Goal: Task Accomplishment & Management: Complete application form

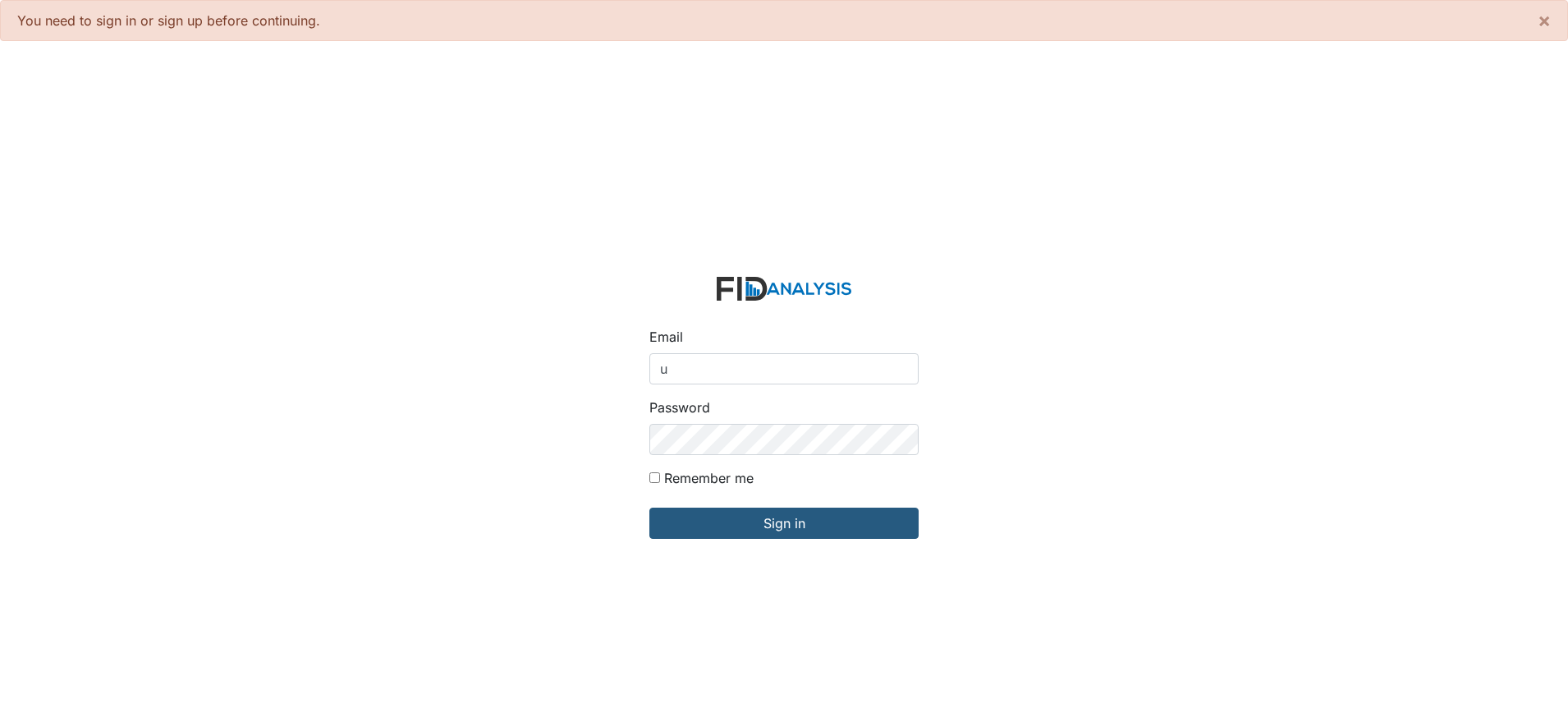
type input "[EMAIL_ADDRESS][DOMAIN_NAME]"
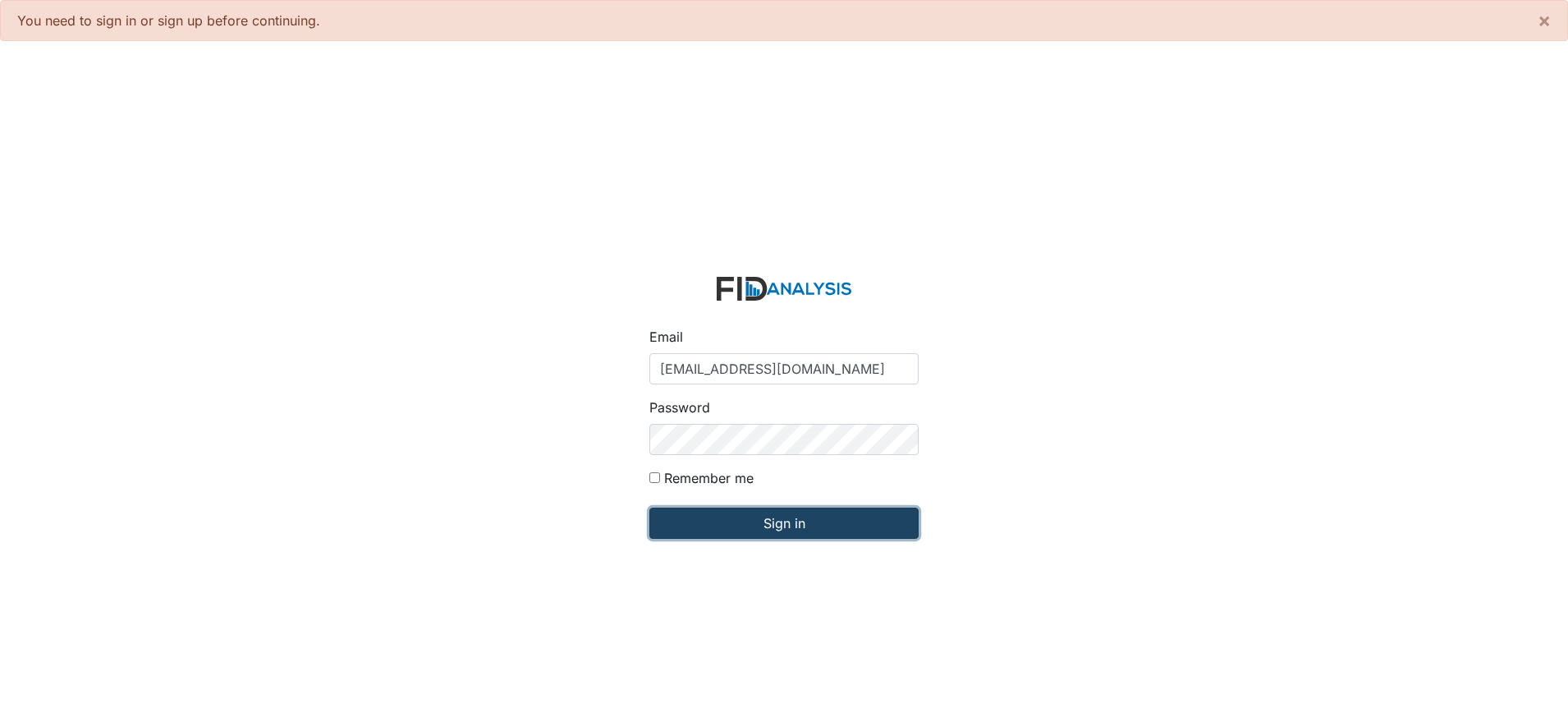
click at [788, 526] on input "Sign in" at bounding box center [783, 523] width 269 height 32
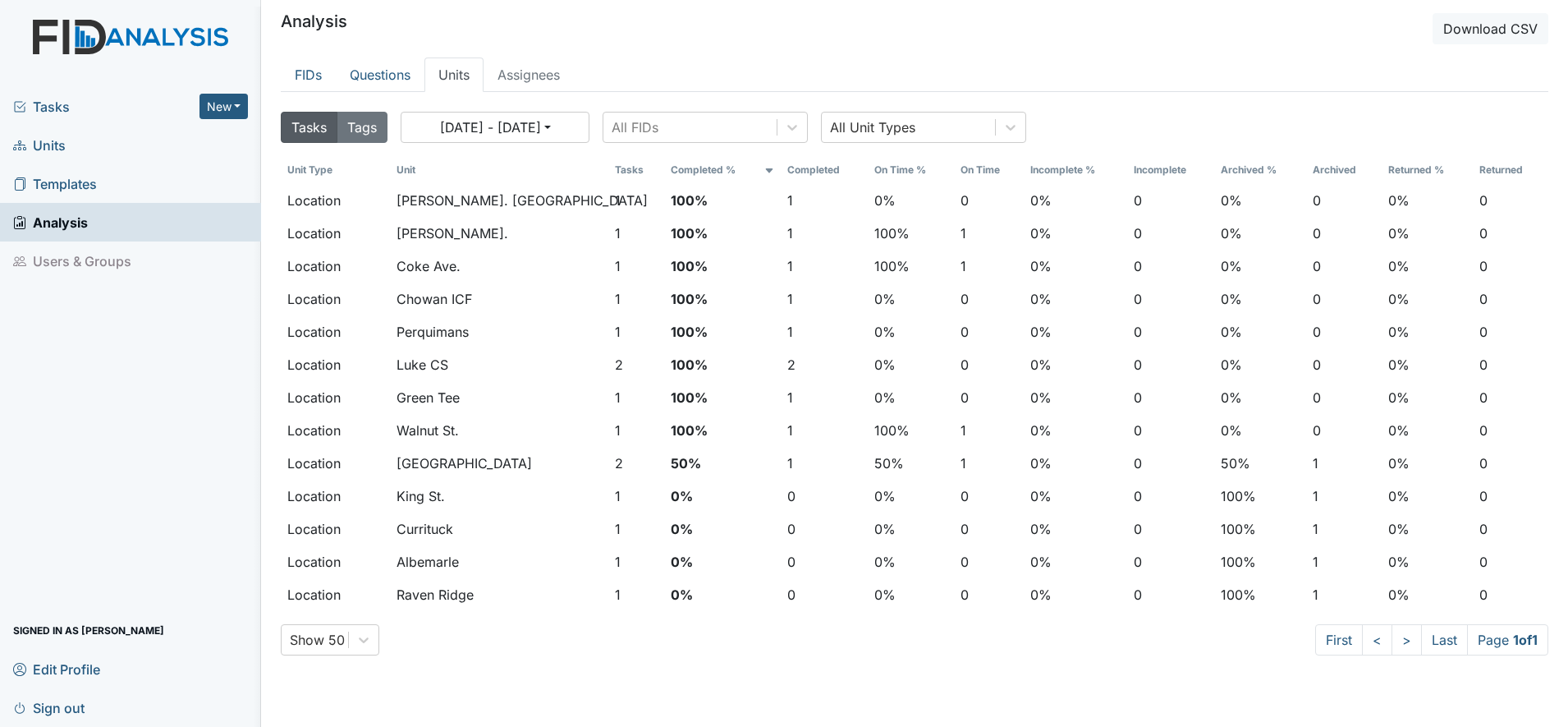
click at [62, 151] on span "Units" at bounding box center [38, 145] width 52 height 26
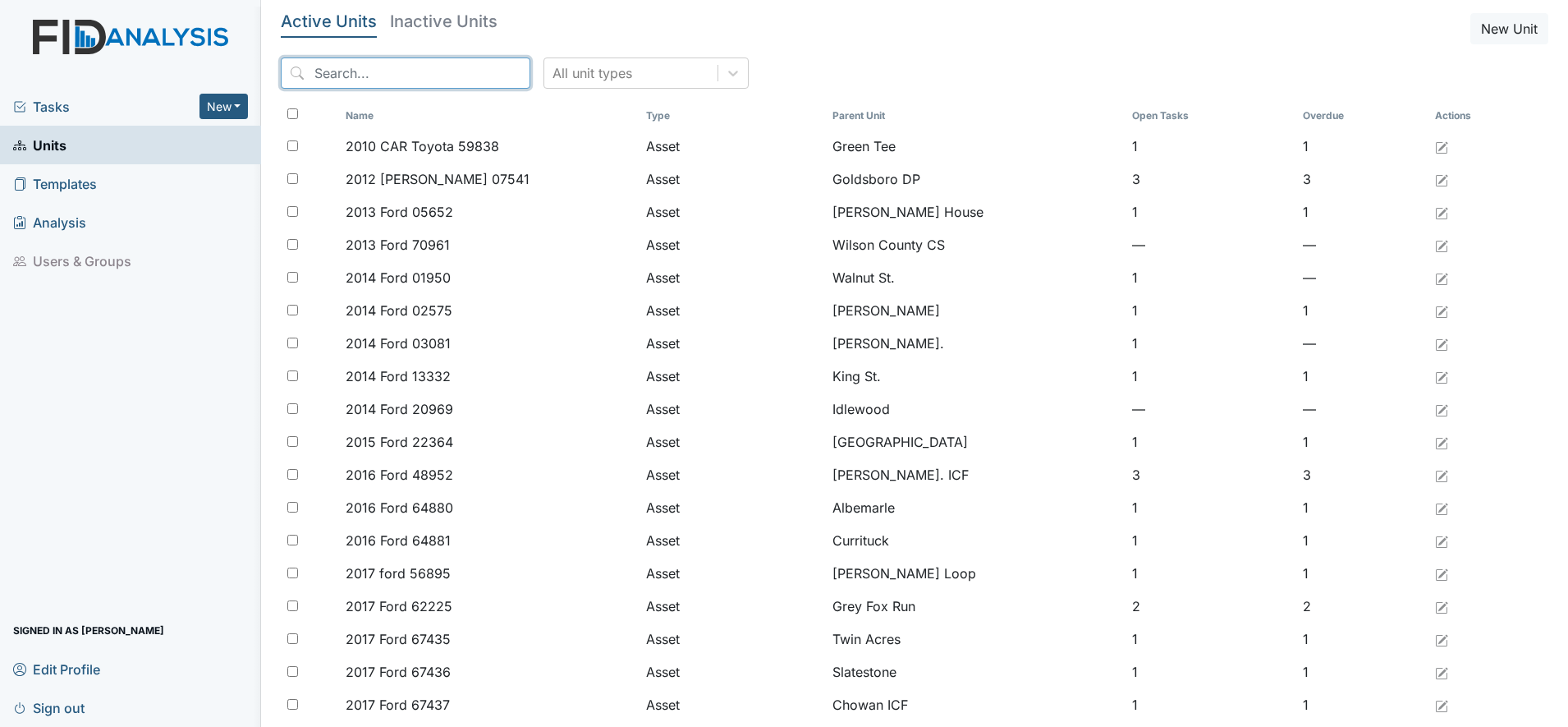
click at [372, 77] on input "search" at bounding box center [405, 73] width 249 height 32
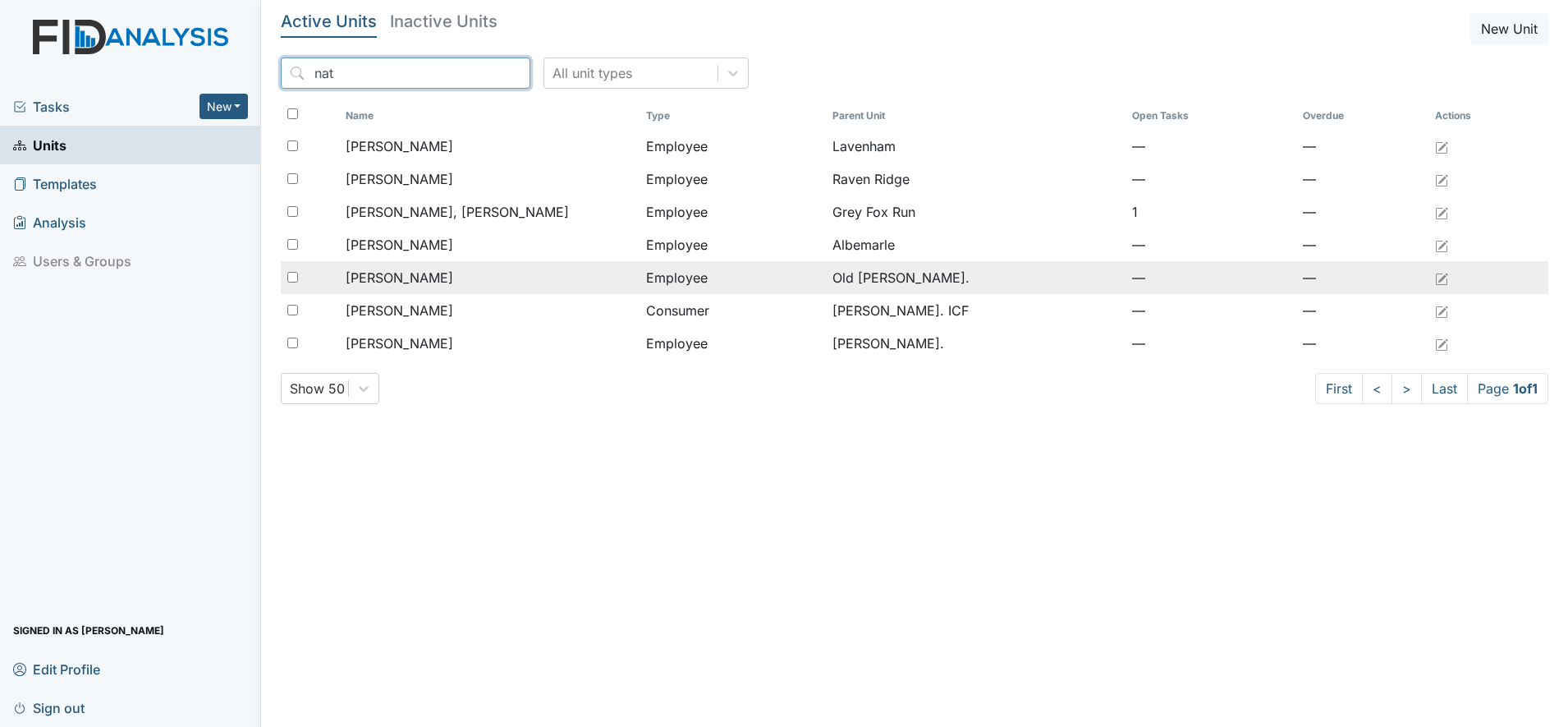
type input "nat"
click at [428, 273] on span "Jordan, Natasha" at bounding box center [399, 278] width 107 height 20
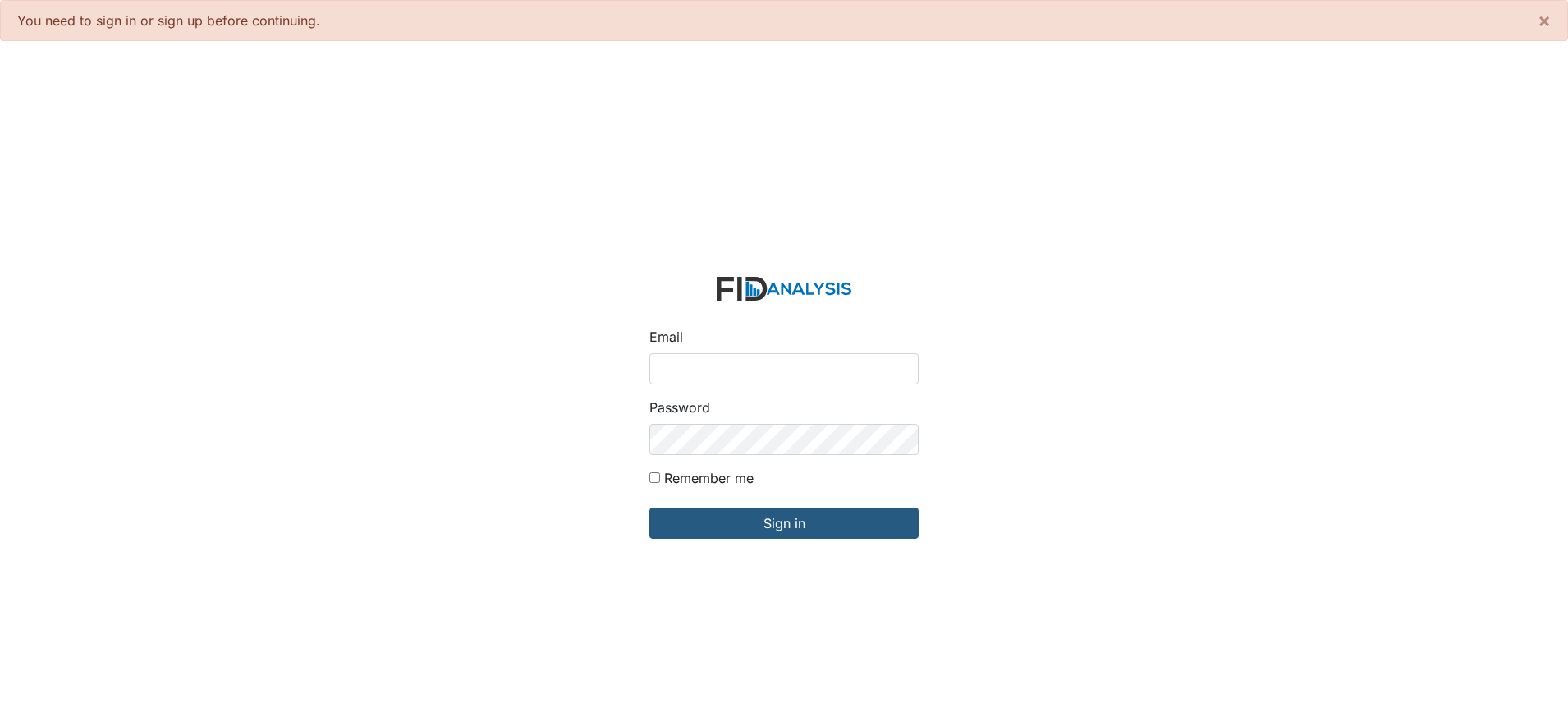
click at [718, 359] on input "Email" at bounding box center [783, 368] width 269 height 32
type input "[EMAIL_ADDRESS][DOMAIN_NAME]"
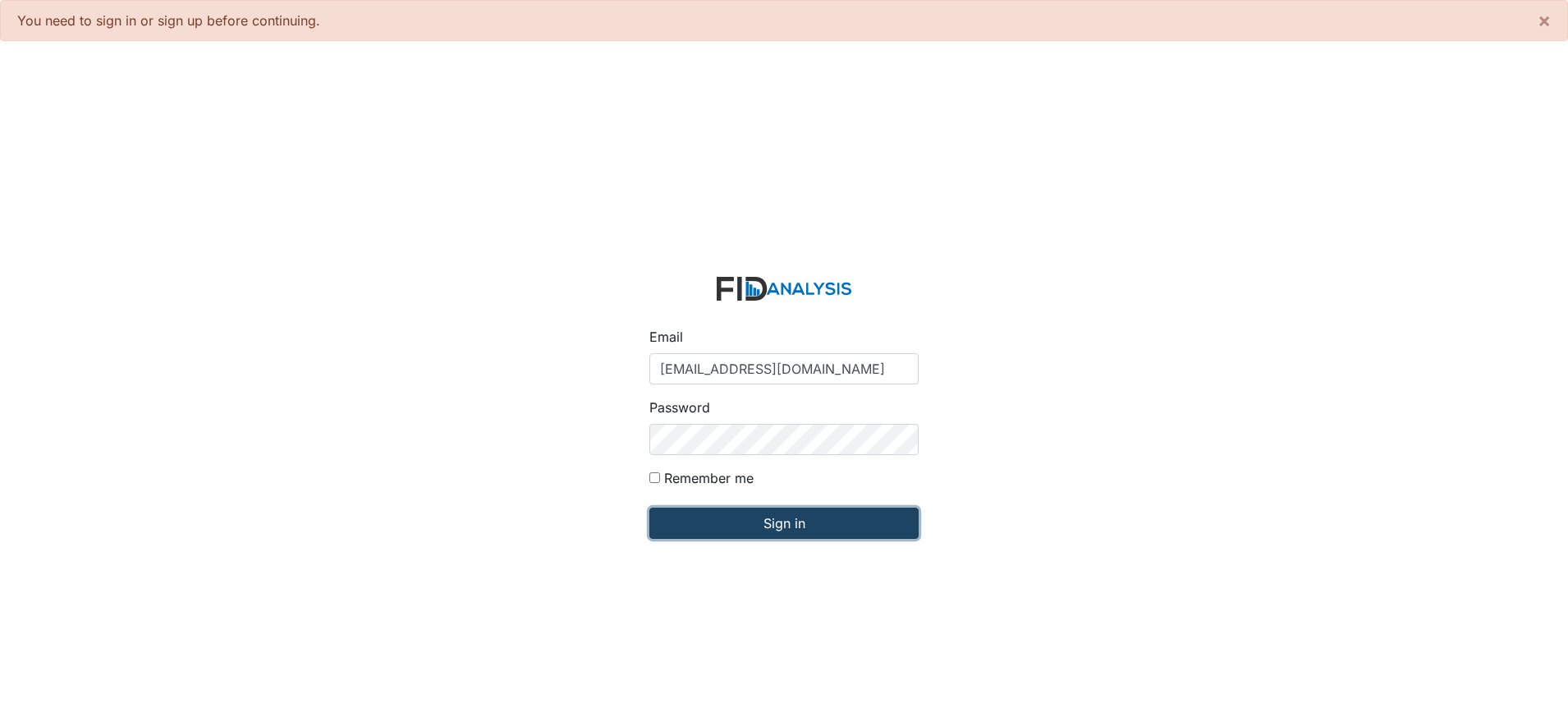
click at [801, 524] on input "Sign in" at bounding box center [783, 523] width 269 height 32
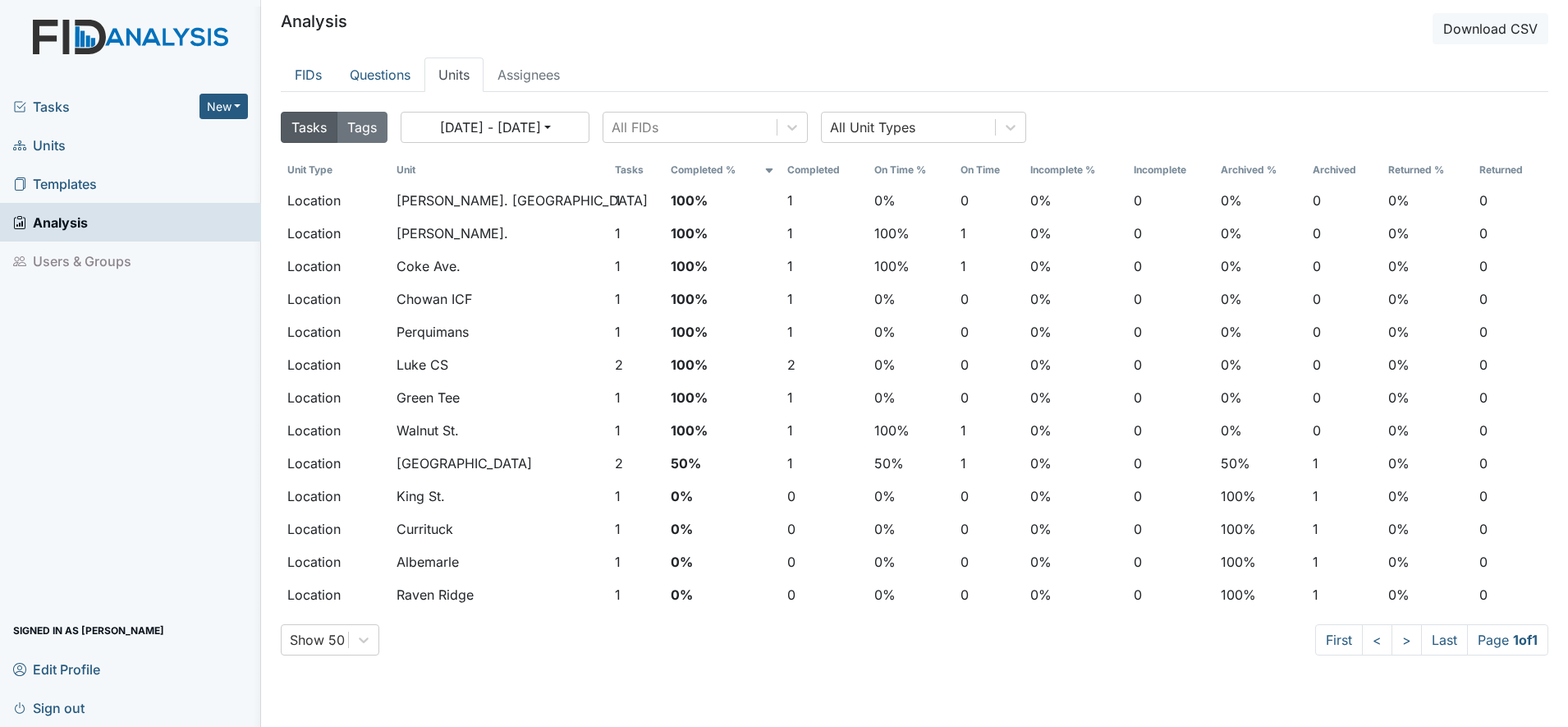
click at [101, 151] on link "Units" at bounding box center [130, 145] width 261 height 38
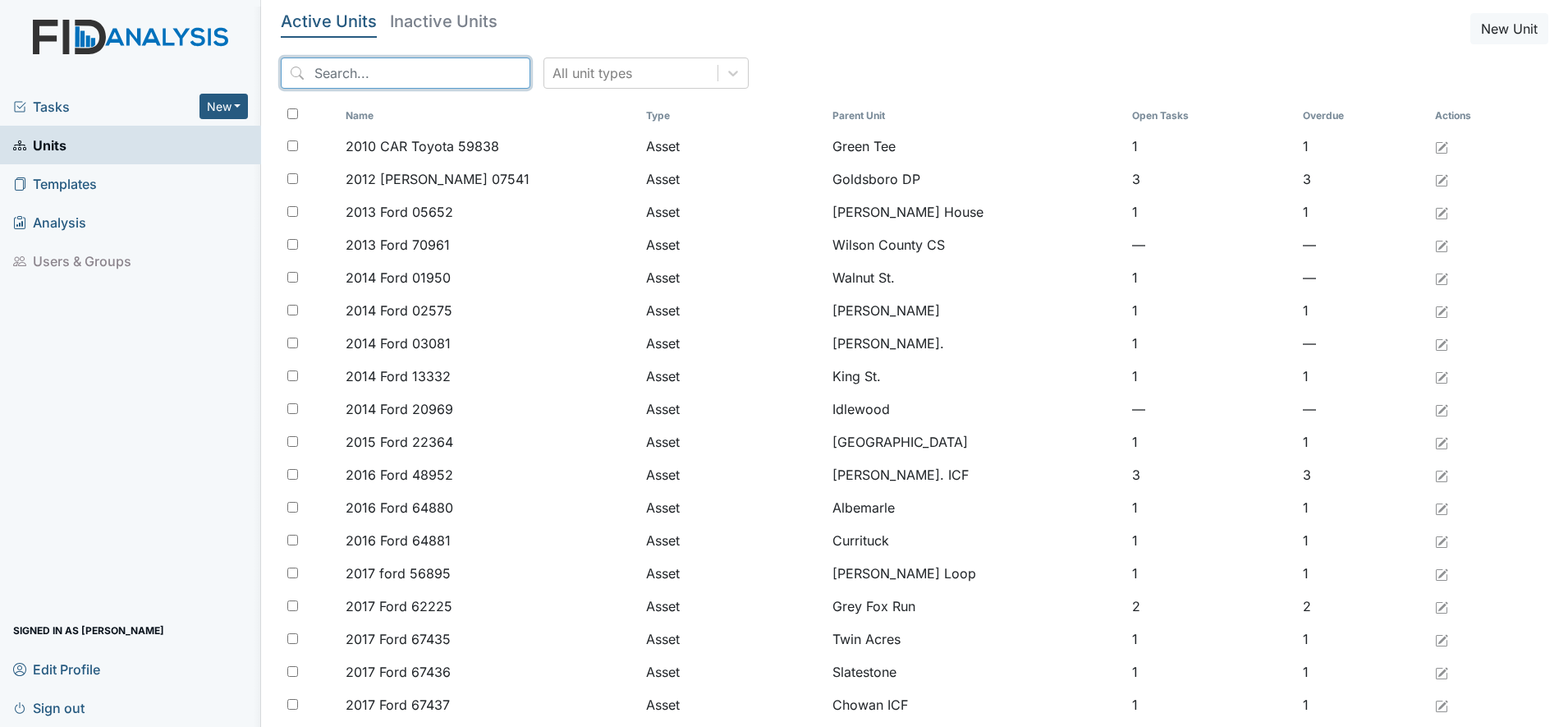
click at [397, 77] on input "search" at bounding box center [405, 73] width 249 height 32
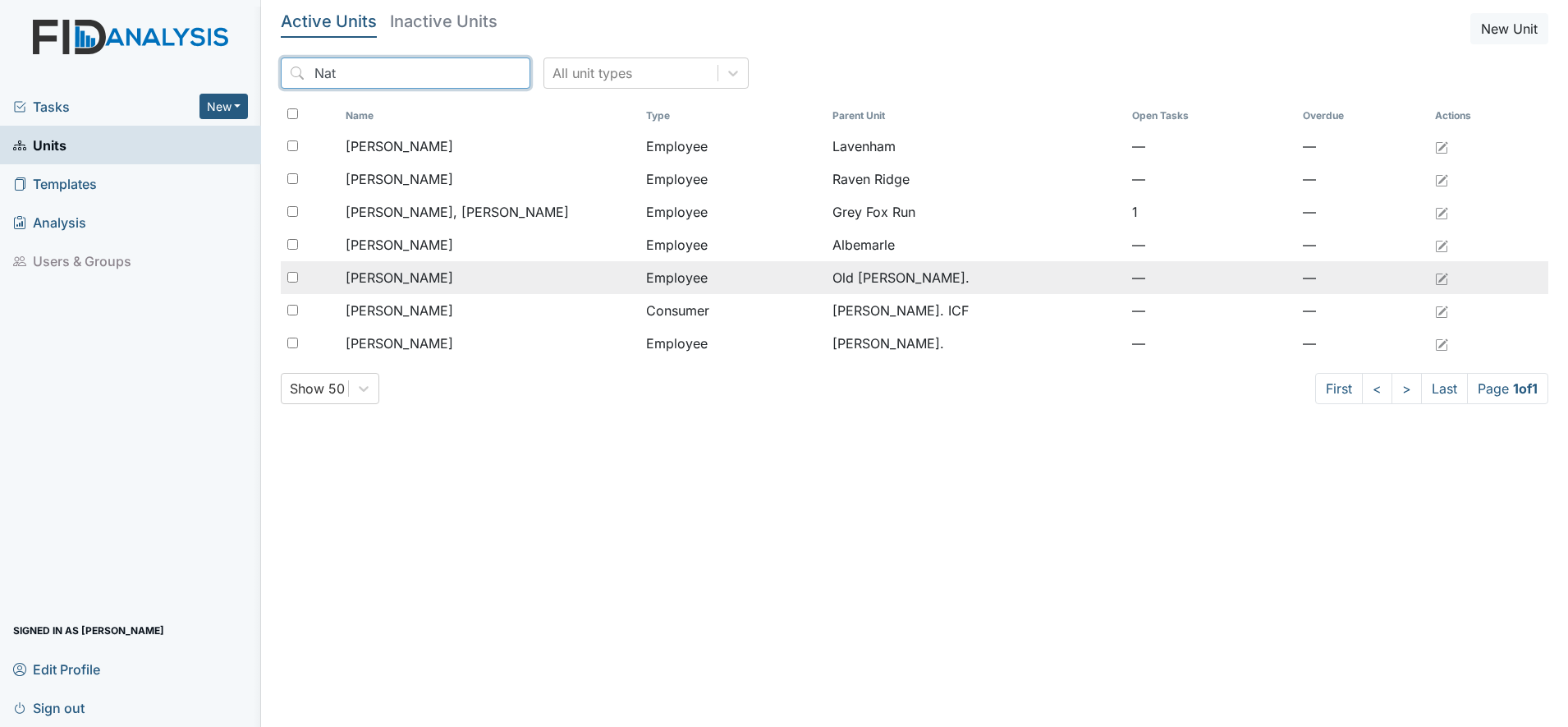
type input "Nat"
click at [405, 281] on span "Jordan, Natasha" at bounding box center [399, 278] width 107 height 20
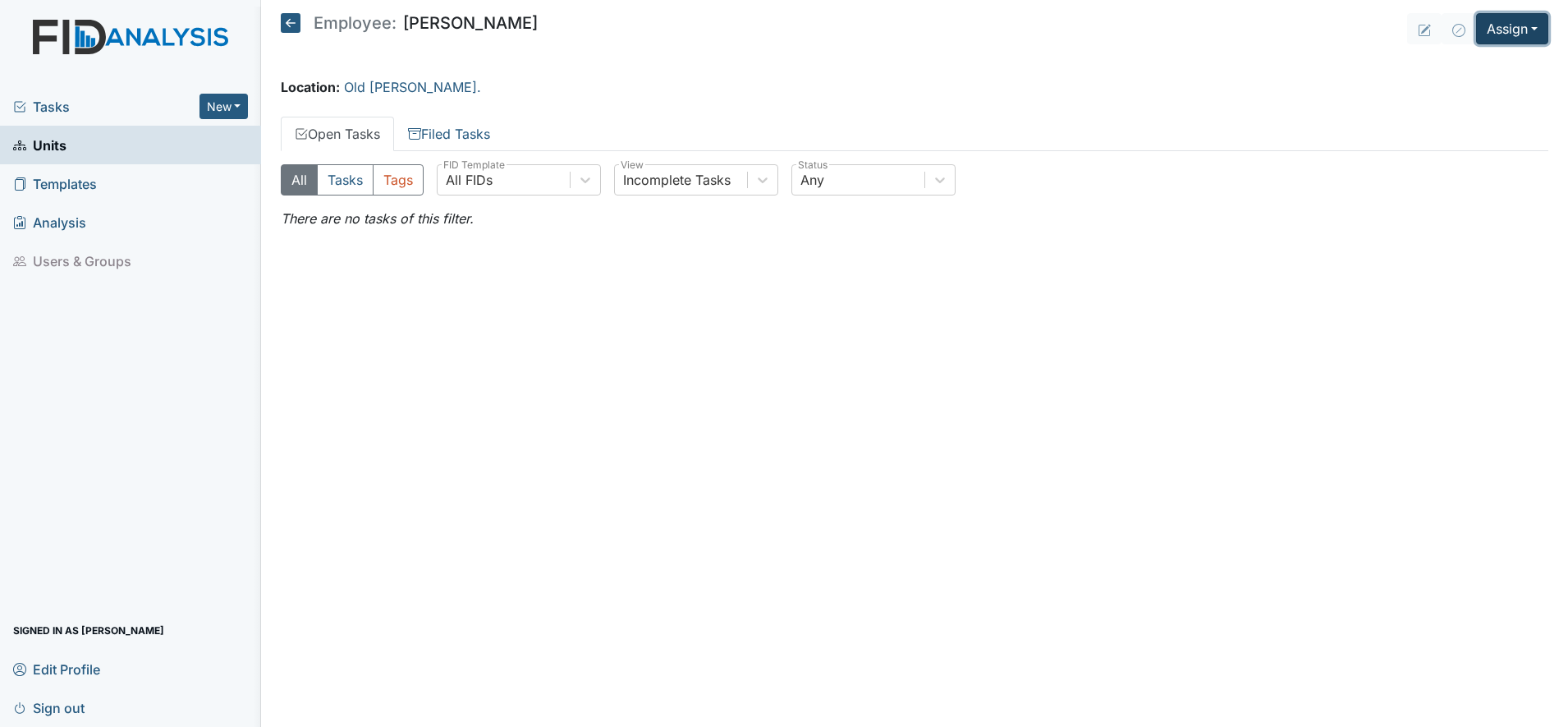
click at [1506, 37] on button "Assign" at bounding box center [1512, 29] width 72 height 32
click at [1456, 92] on link "Assign Inspection" at bounding box center [1473, 93] width 148 height 27
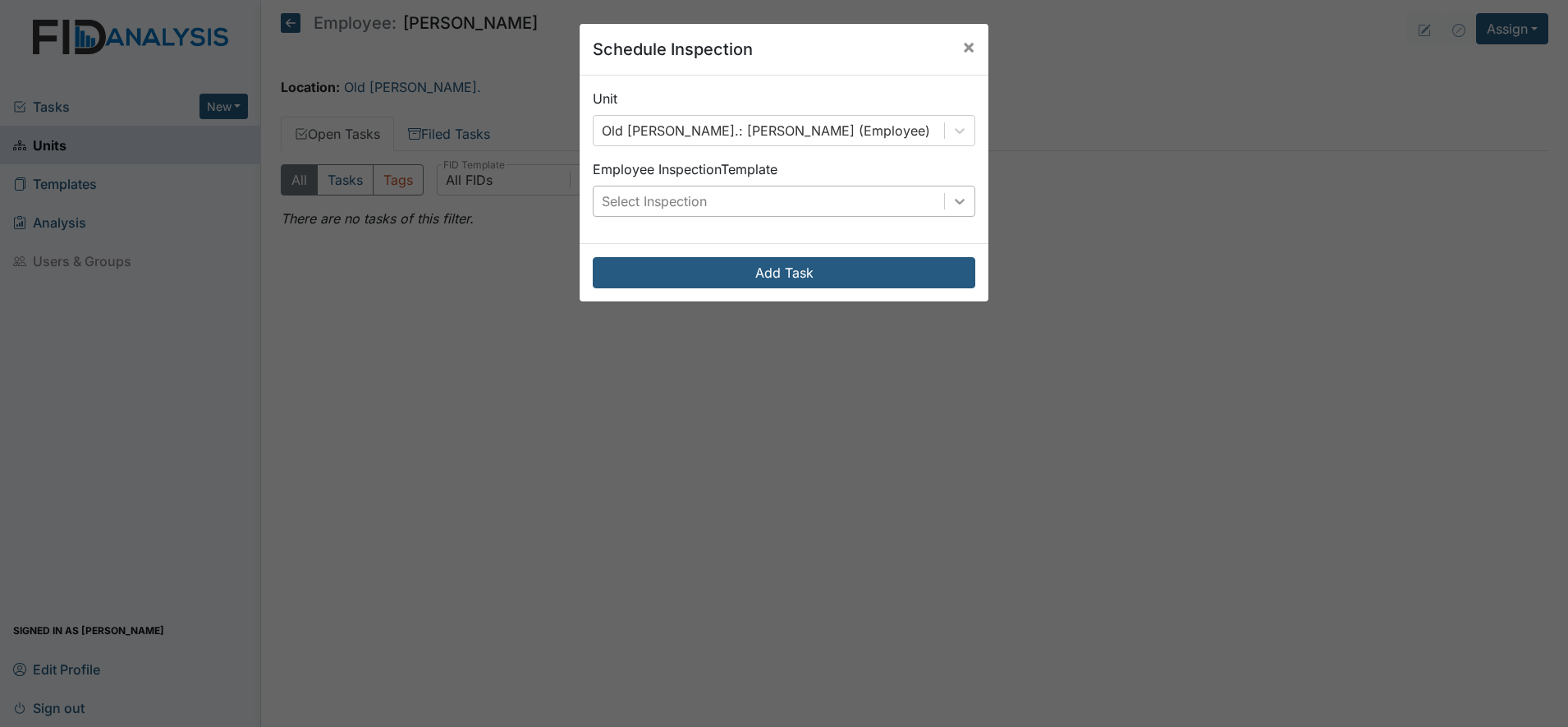
click at [949, 192] on div at bounding box center [960, 201] width 30 height 30
drag, startPoint x: 1195, startPoint y: 65, endPoint x: 1272, endPoint y: 51, distance: 78.3
click at [1197, 65] on div "Schedule Inspection × Unit Old Roper Rd.: Jordan, Natasha (Employee) Employee I…" at bounding box center [784, 364] width 1568 height 727
click at [962, 43] on span "×" at bounding box center [968, 46] width 13 height 24
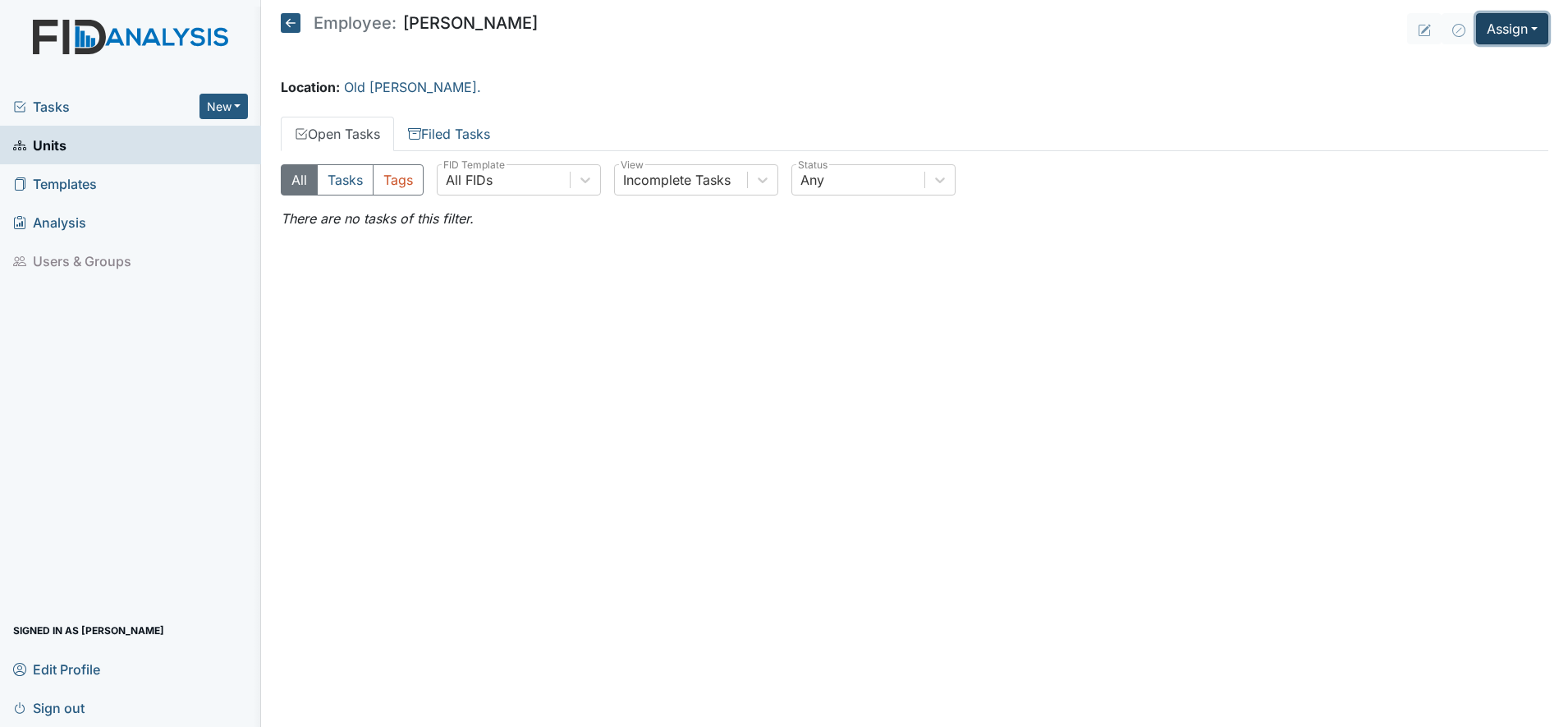
click at [1518, 33] on button "Assign" at bounding box center [1512, 29] width 72 height 32
click at [1486, 63] on link "Assign Form" at bounding box center [1473, 66] width 148 height 27
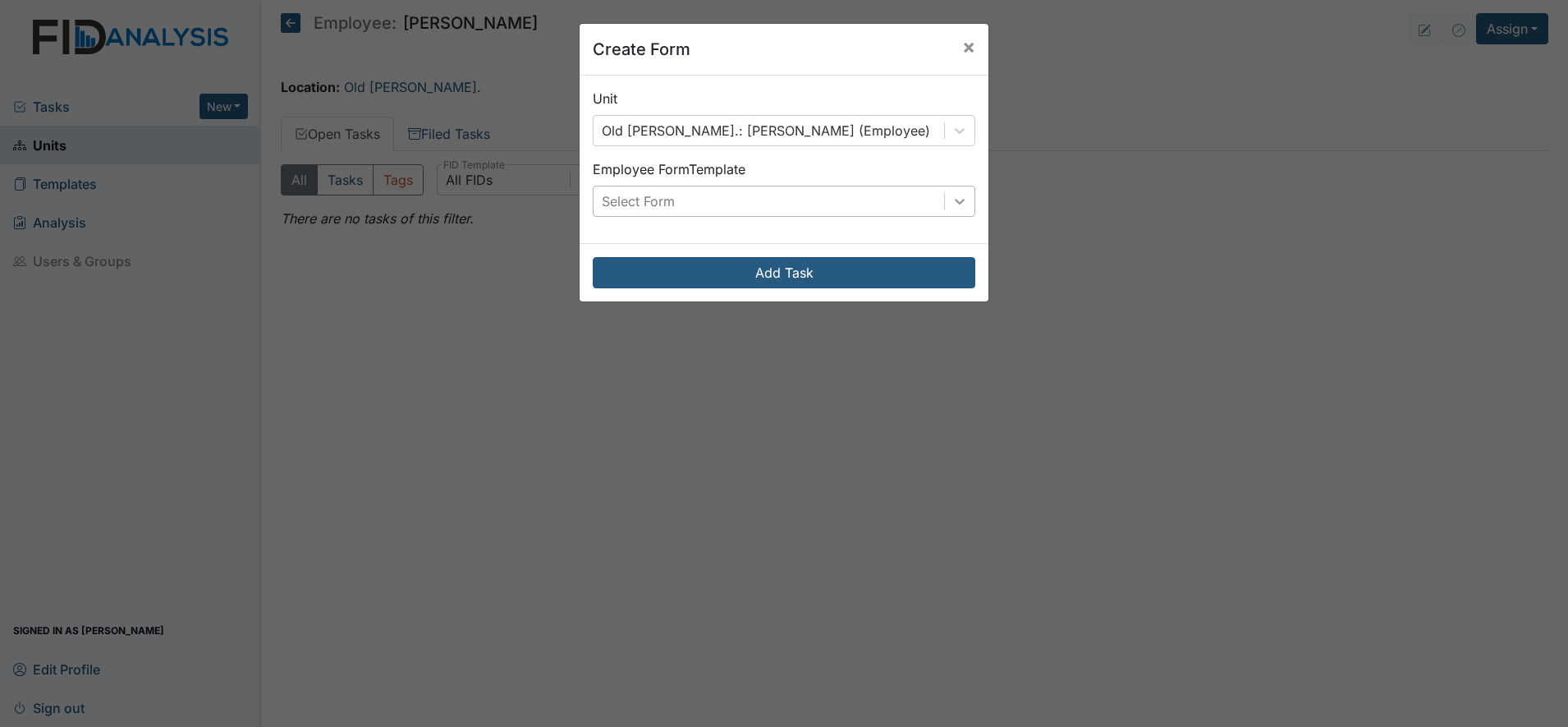
click at [951, 198] on icon at bounding box center [959, 201] width 17 height 17
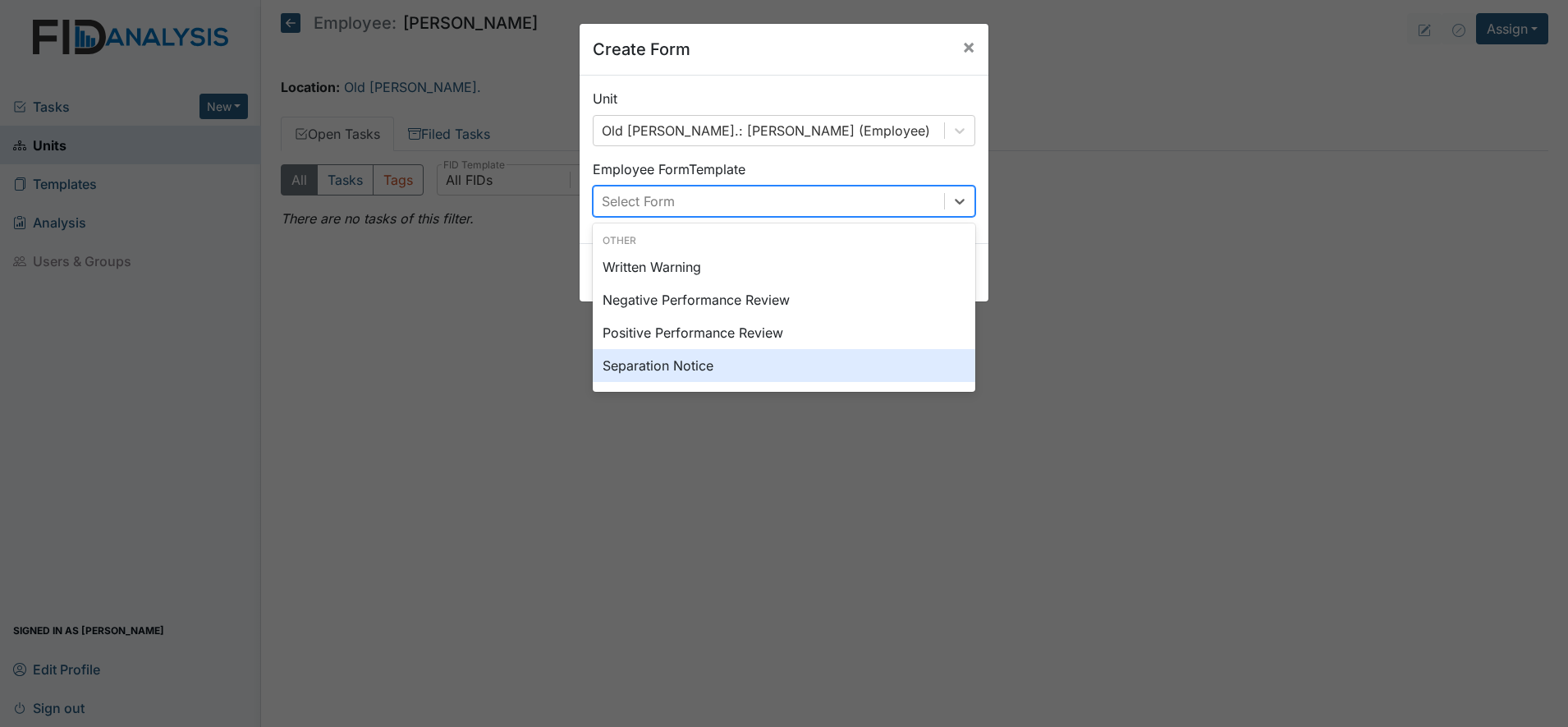
click at [677, 363] on div "Separation Notice" at bounding box center [784, 364] width 382 height 33
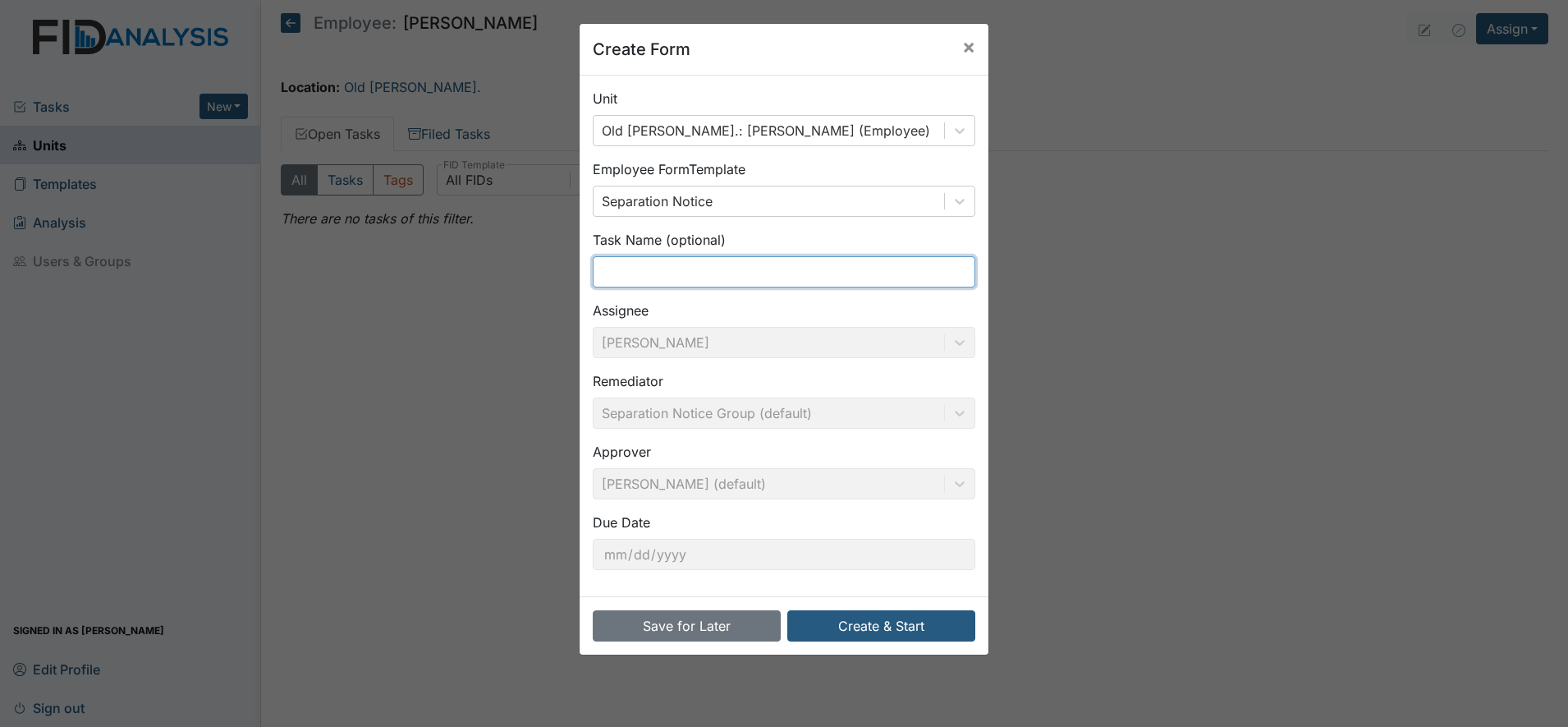
click at [635, 272] on input "text" at bounding box center [784, 272] width 382 height 32
type input "No Call No Show"
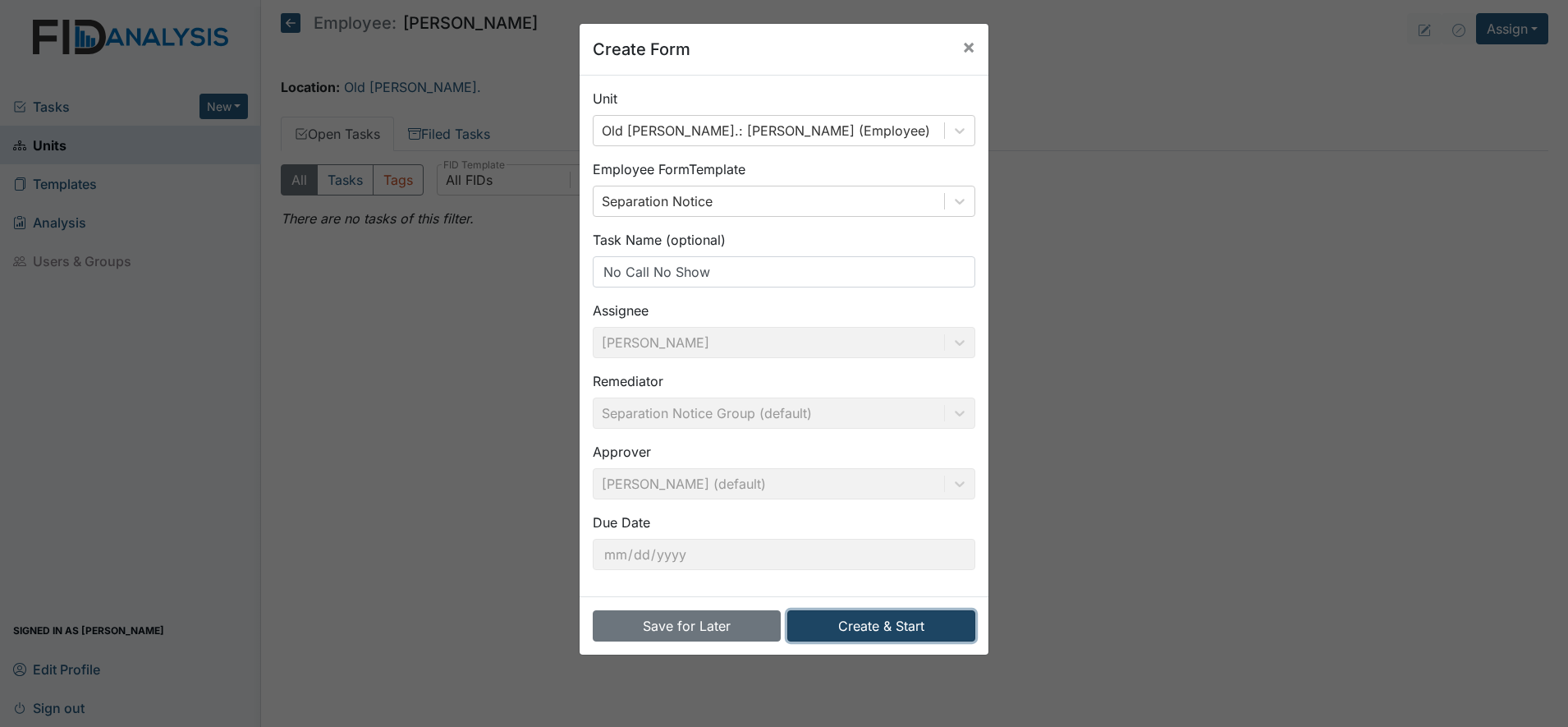
click at [870, 629] on button "Create & Start" at bounding box center [881, 626] width 188 height 32
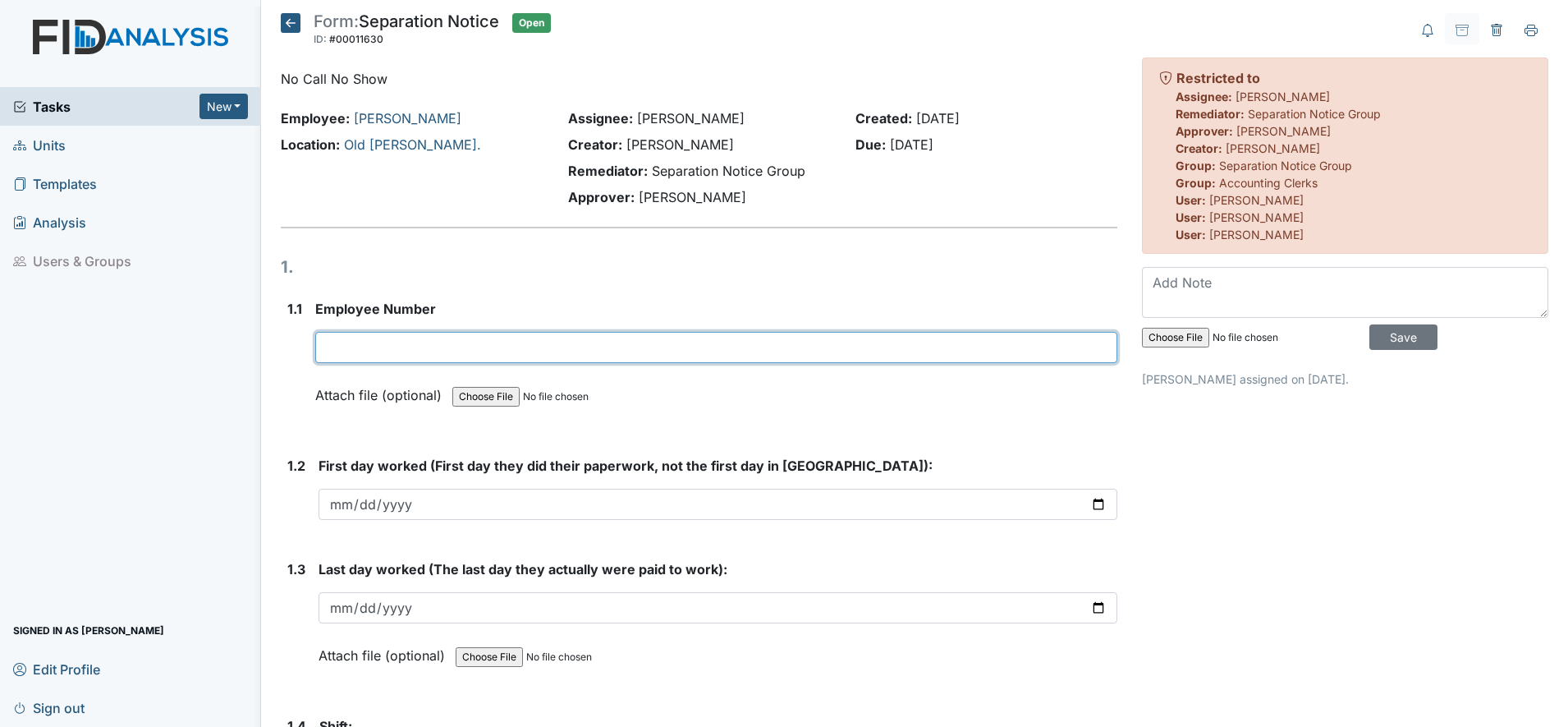
click at [347, 348] on input "text" at bounding box center [716, 348] width 802 height 32
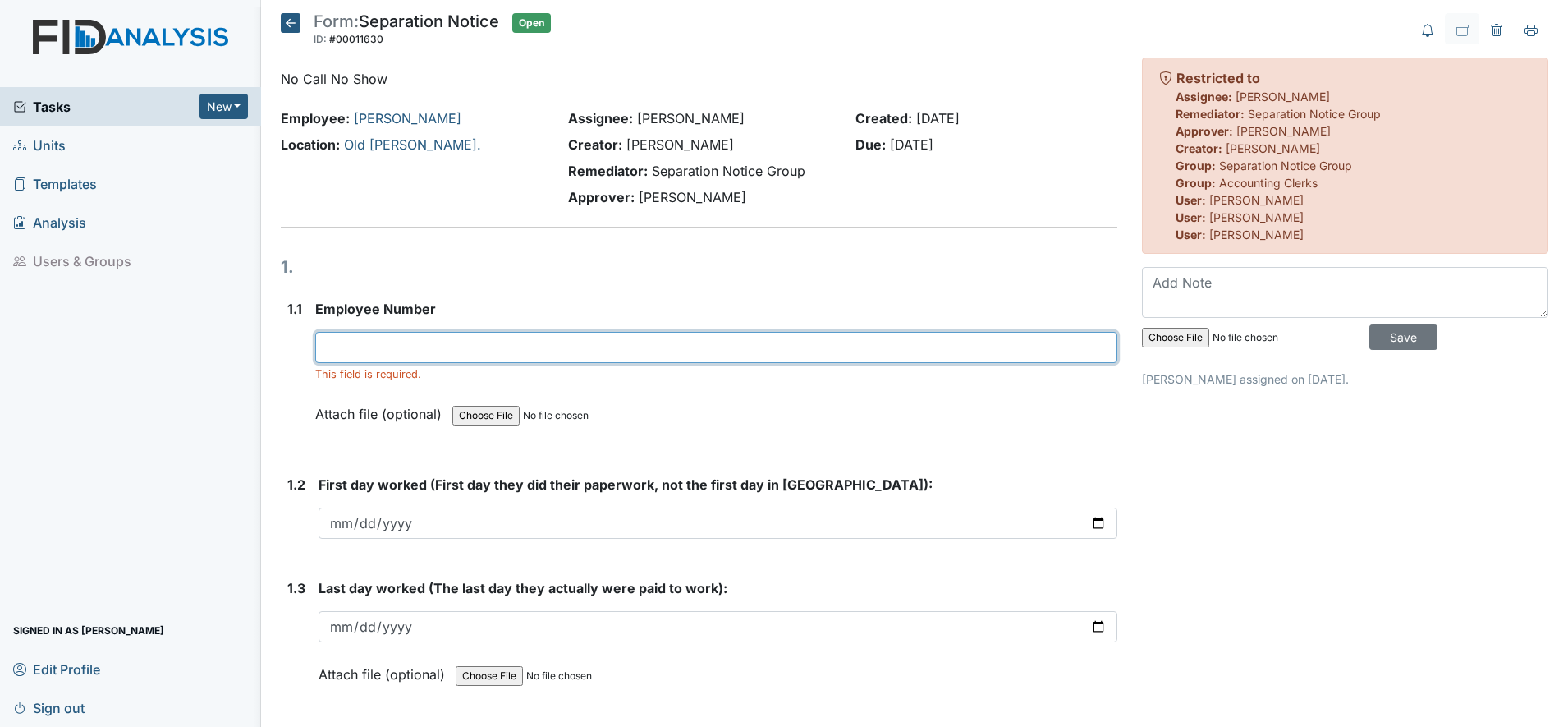
click at [347, 333] on input "text" at bounding box center [716, 348] width 802 height 32
type input "19034"
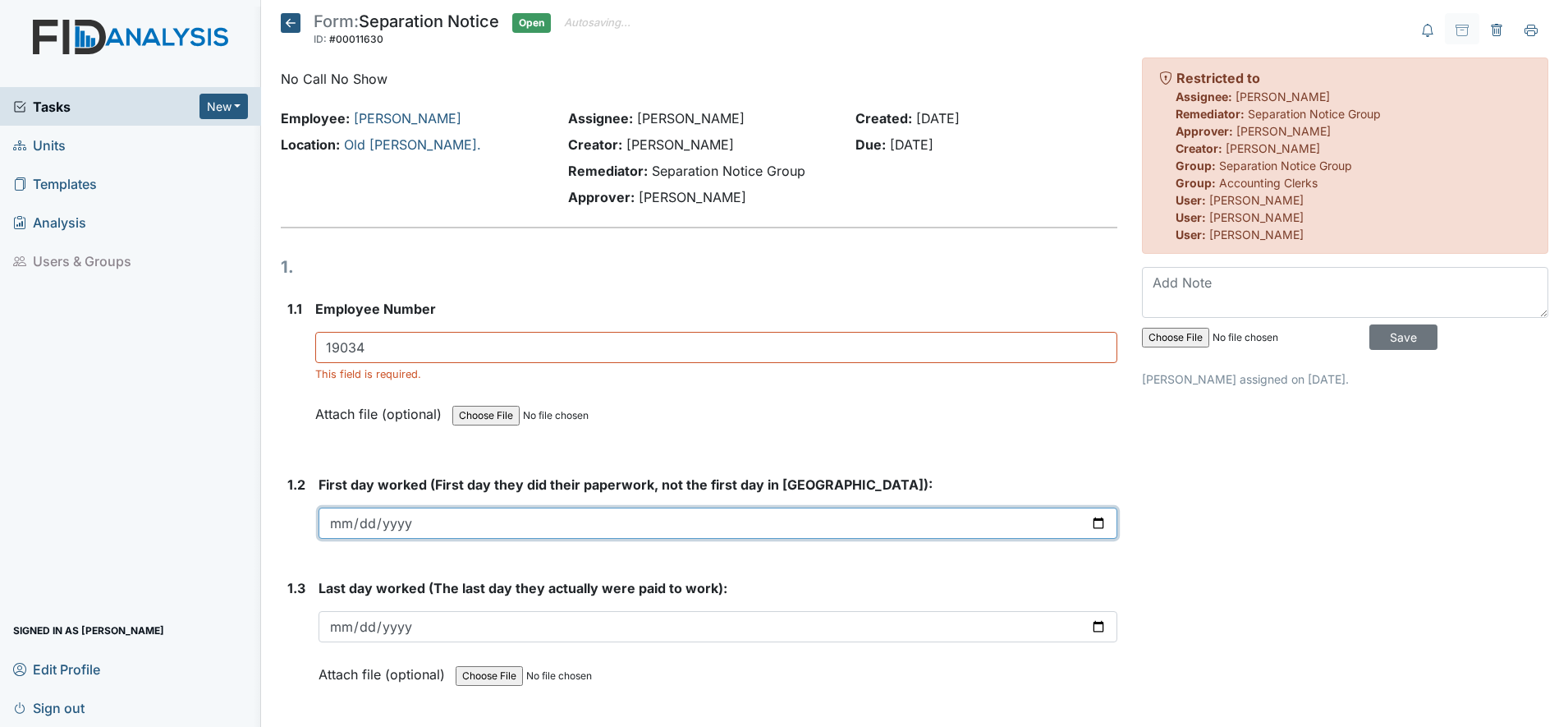
click at [353, 526] on input "date" at bounding box center [717, 523] width 799 height 32
type input "[DATE]"
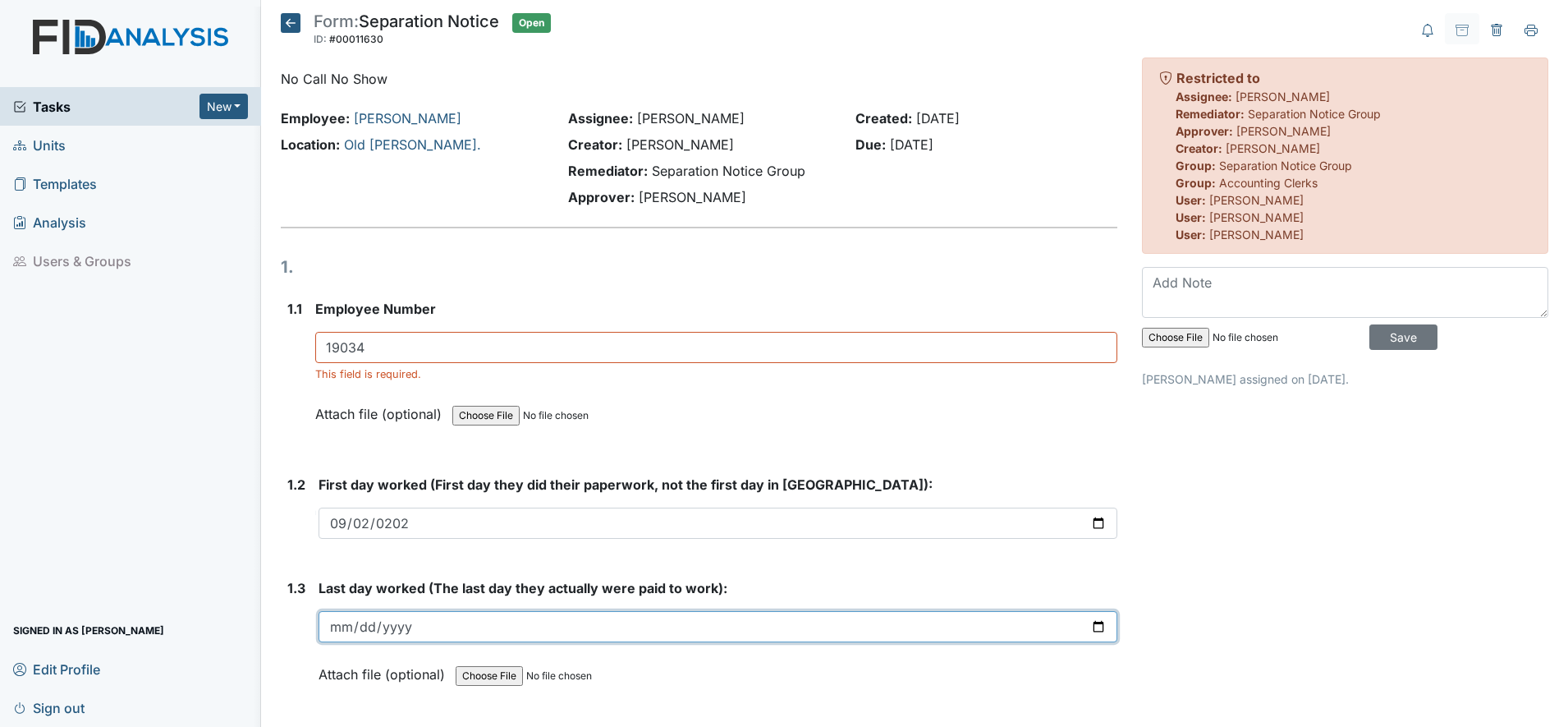
click at [340, 628] on input "date" at bounding box center [717, 627] width 799 height 32
type input "[DATE]"
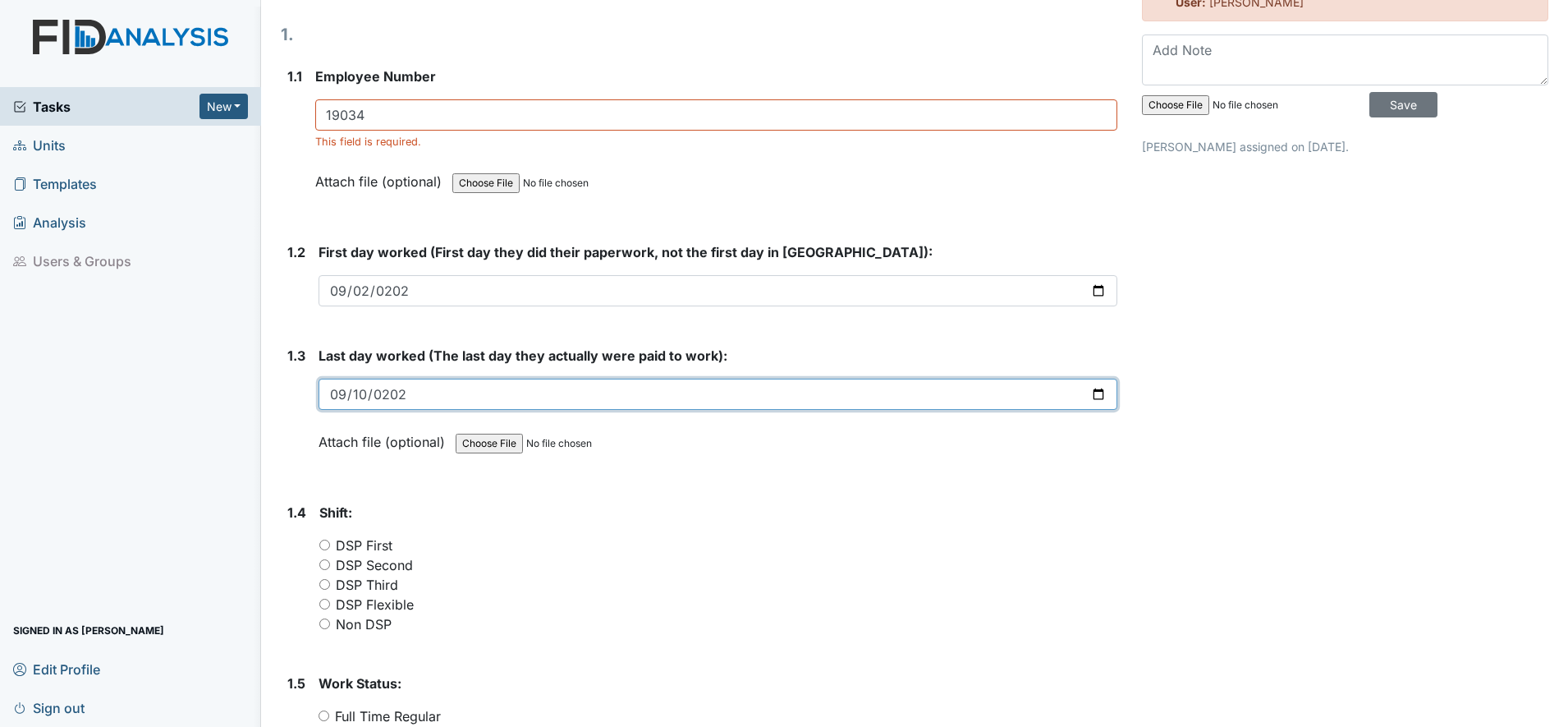
scroll to position [288, 0]
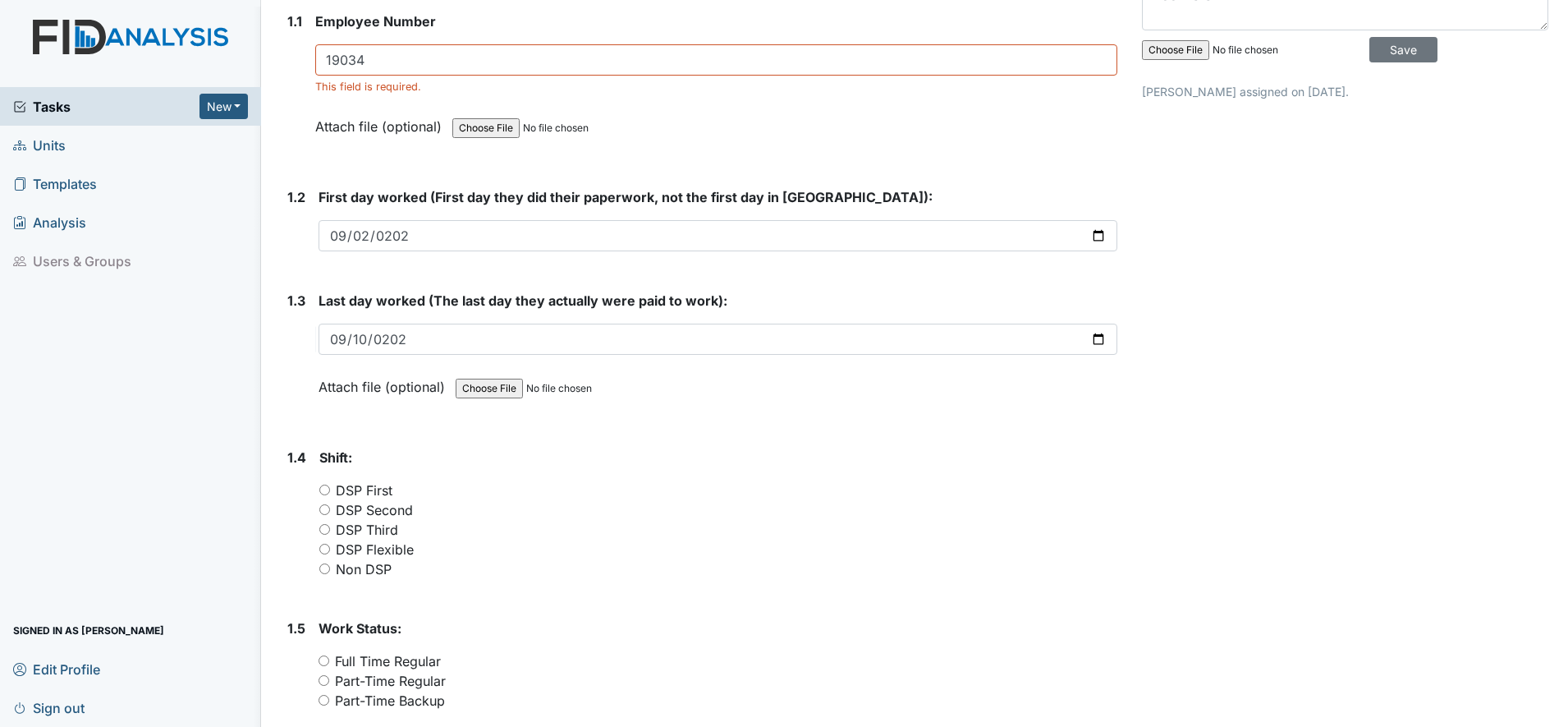
click at [324, 511] on input "DSP Second" at bounding box center [324, 509] width 11 height 11
radio input "true"
click at [328, 527] on input "DSP Third" at bounding box center [324, 529] width 11 height 11
radio input "true"
click at [327, 547] on input "DSP Flexible" at bounding box center [324, 549] width 11 height 11
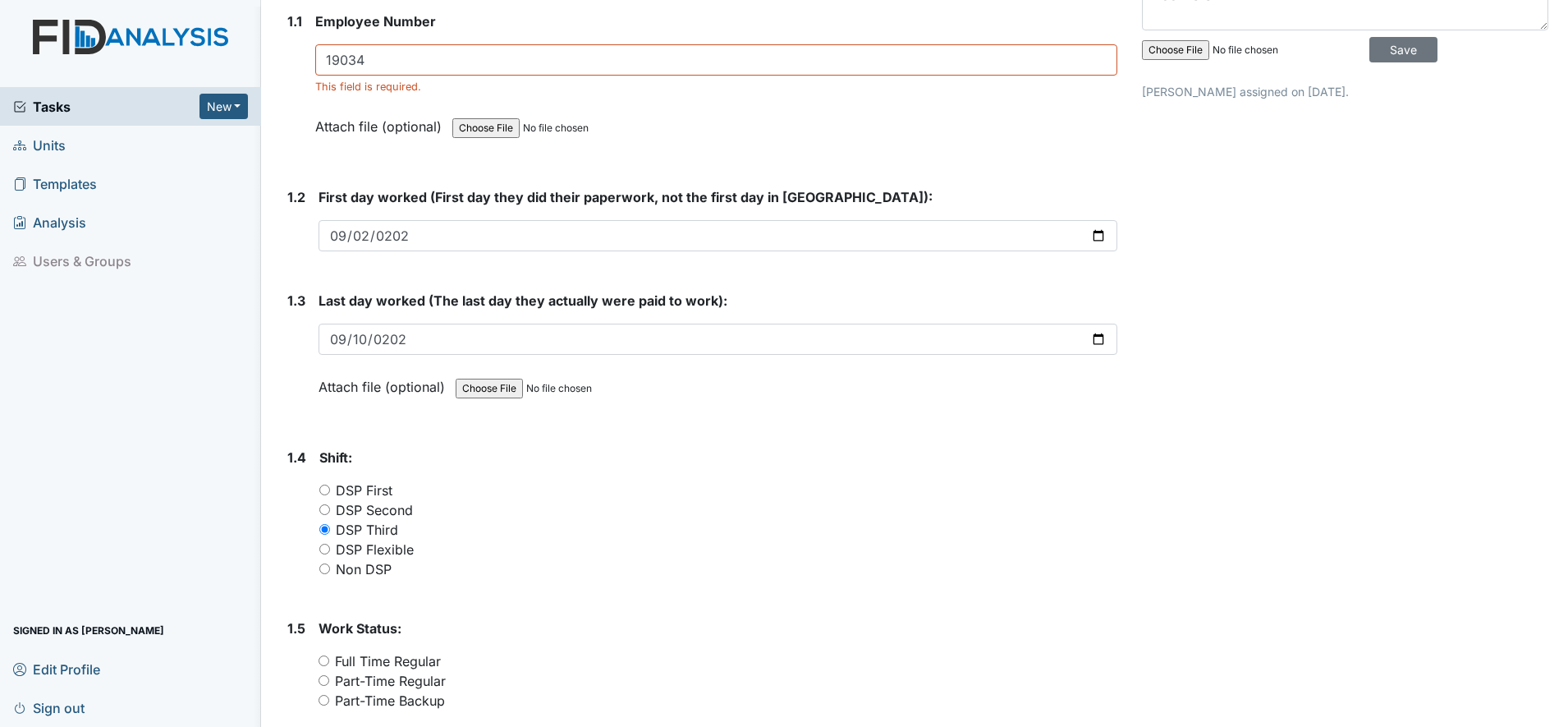
radio input "true"
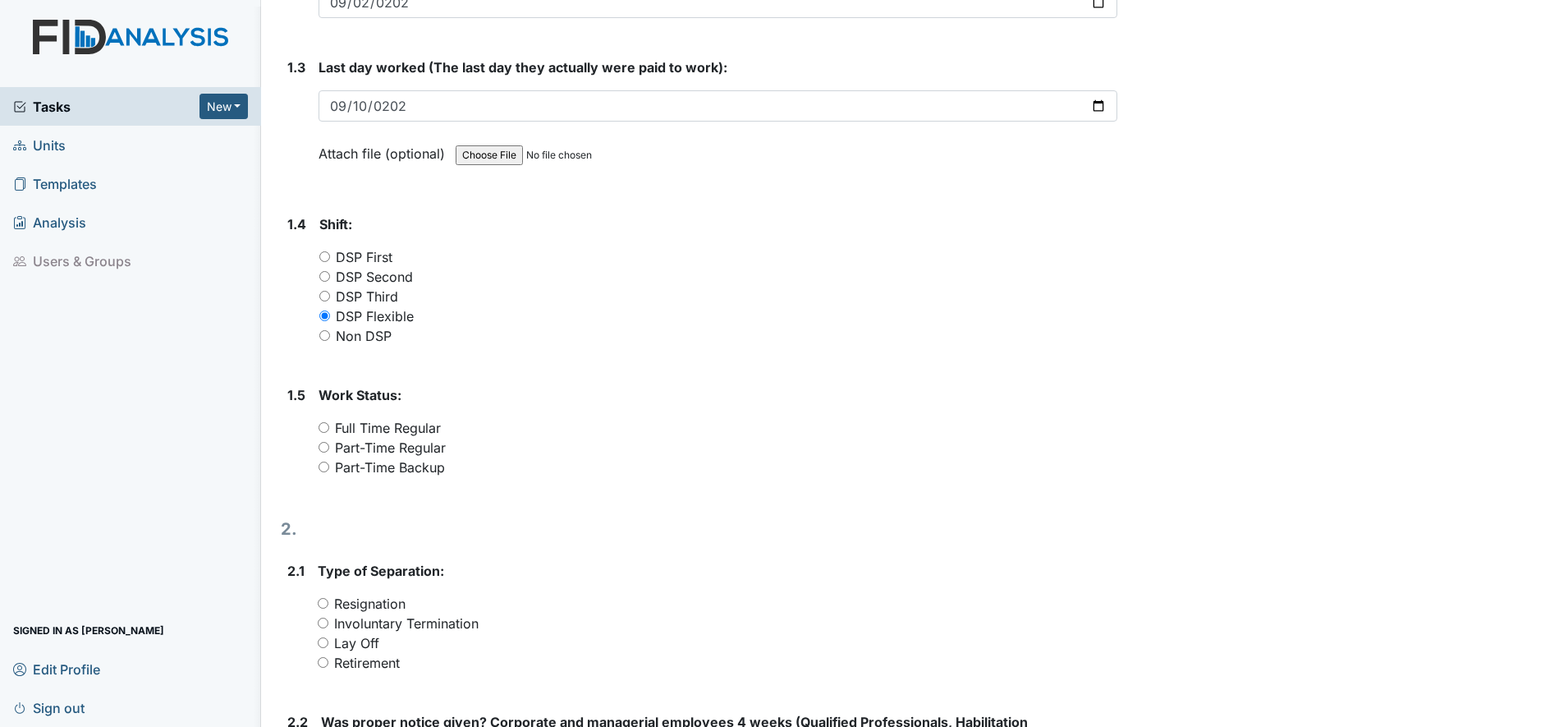
scroll to position [562, 0]
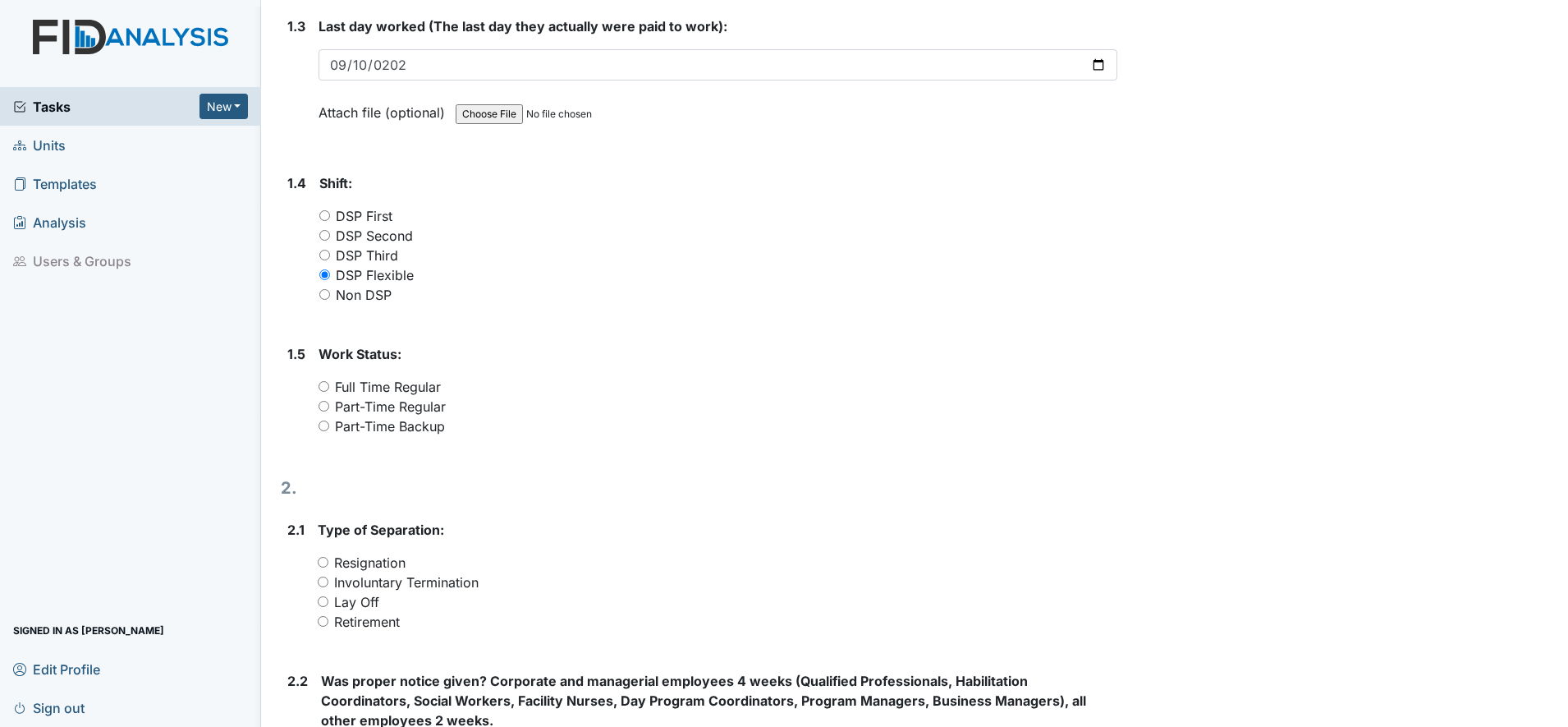
click at [325, 422] on input "Part-Time Backup" at bounding box center [323, 426] width 11 height 11
radio input "true"
click at [323, 581] on input "Involuntary Termination" at bounding box center [323, 581] width 11 height 11
radio input "true"
click at [116, 392] on div "Tasks New Form Inspection Document Bundle Units Templates Analysis Users & Grou…" at bounding box center [130, 406] width 261 height 639
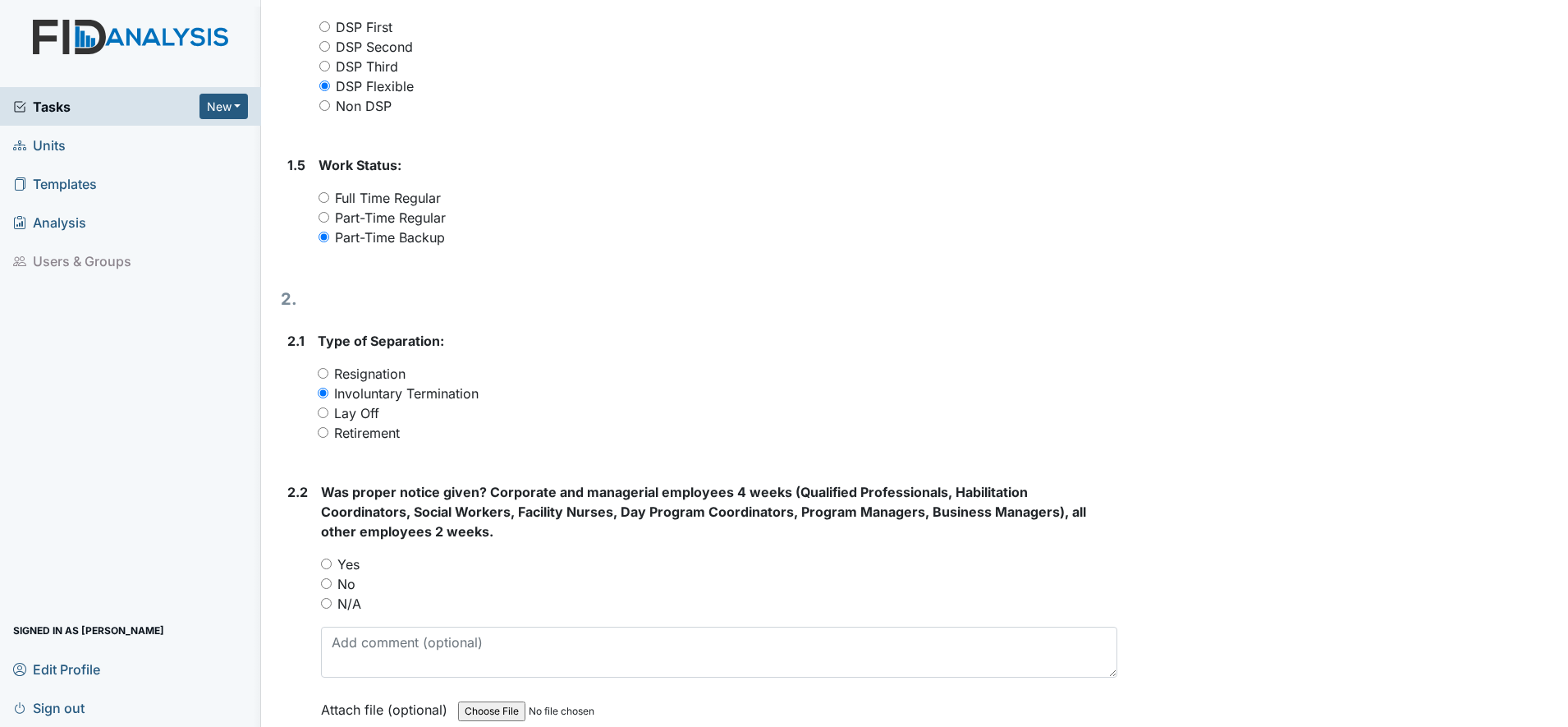
scroll to position [748, 0]
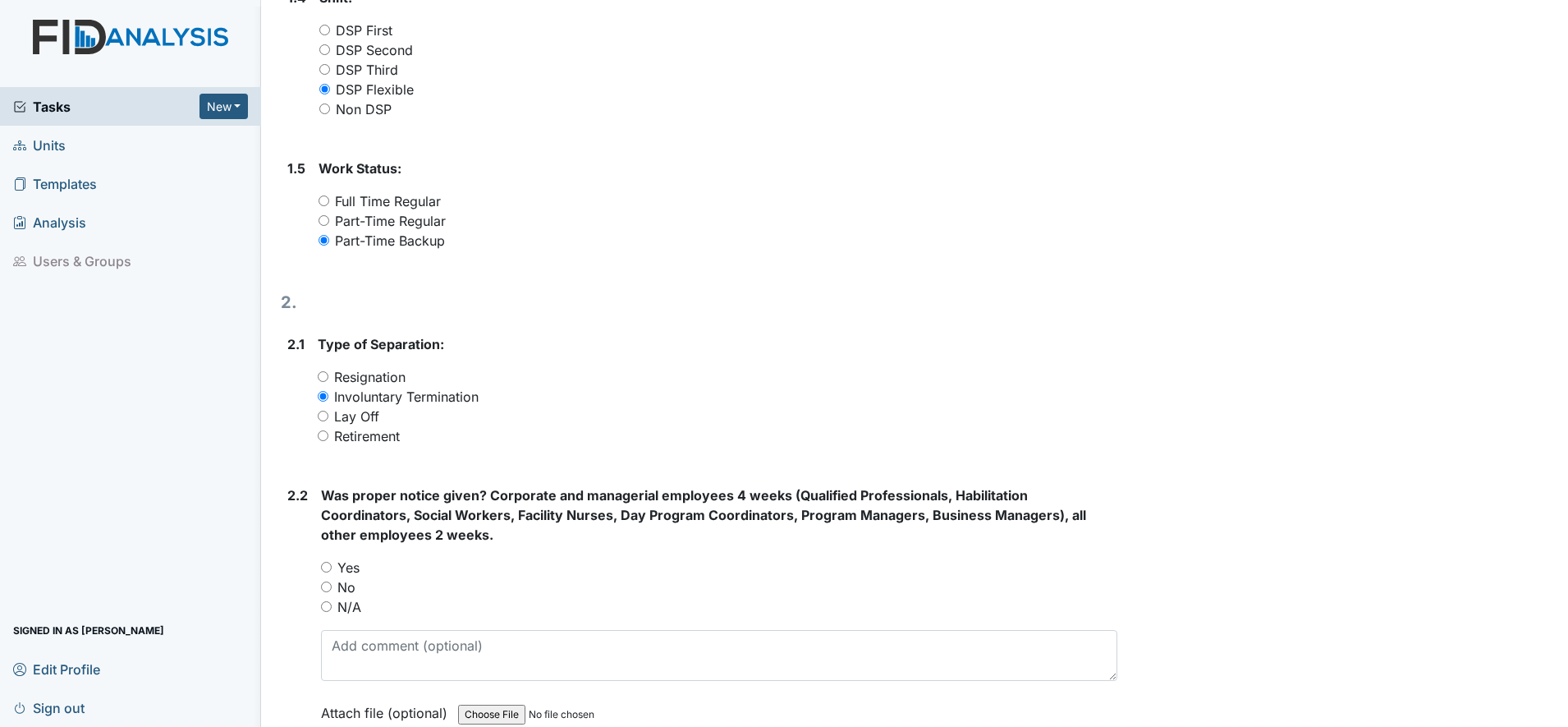
click at [326, 381] on input "Resignation" at bounding box center [323, 376] width 11 height 11
radio input "true"
click at [326, 584] on input "No" at bounding box center [326, 586] width 11 height 11
radio input "true"
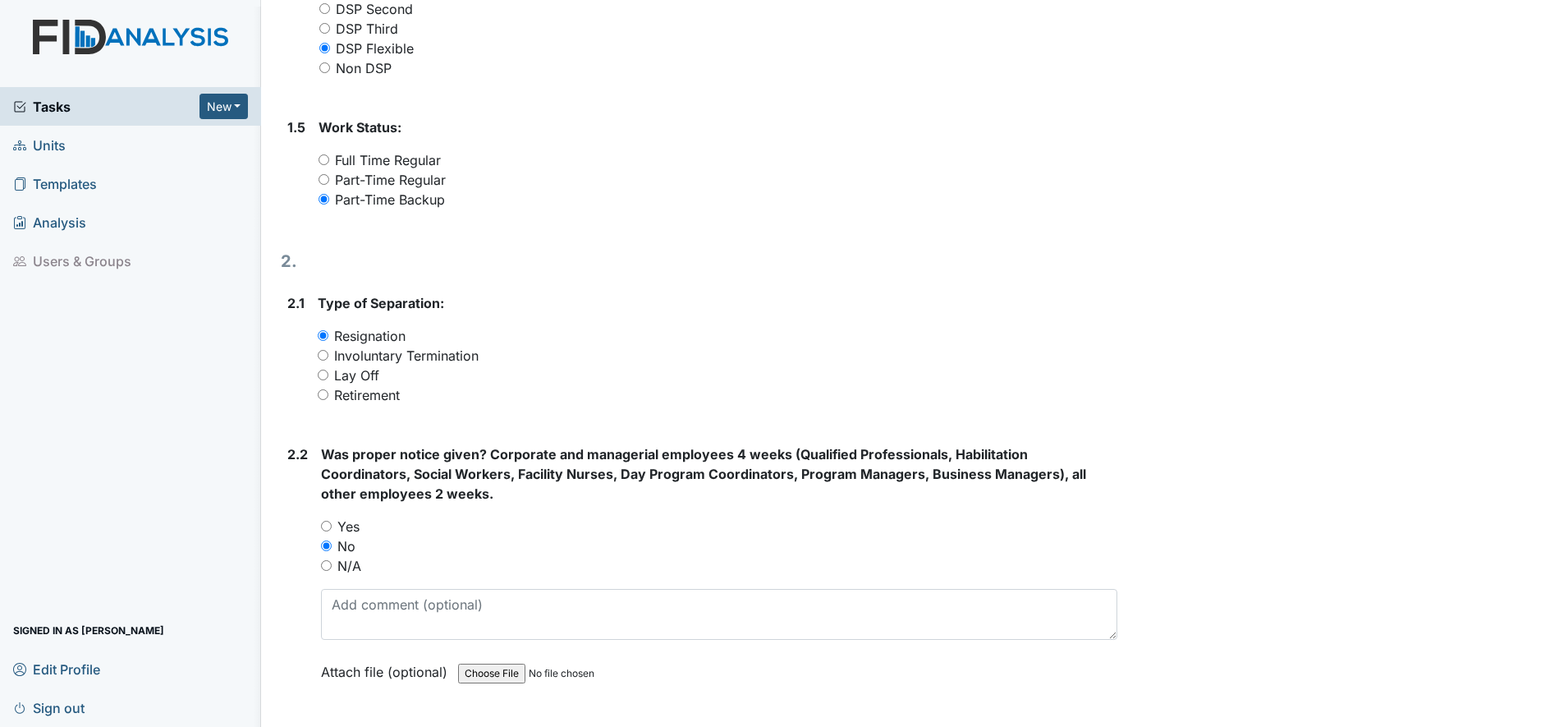
scroll to position [830, 0]
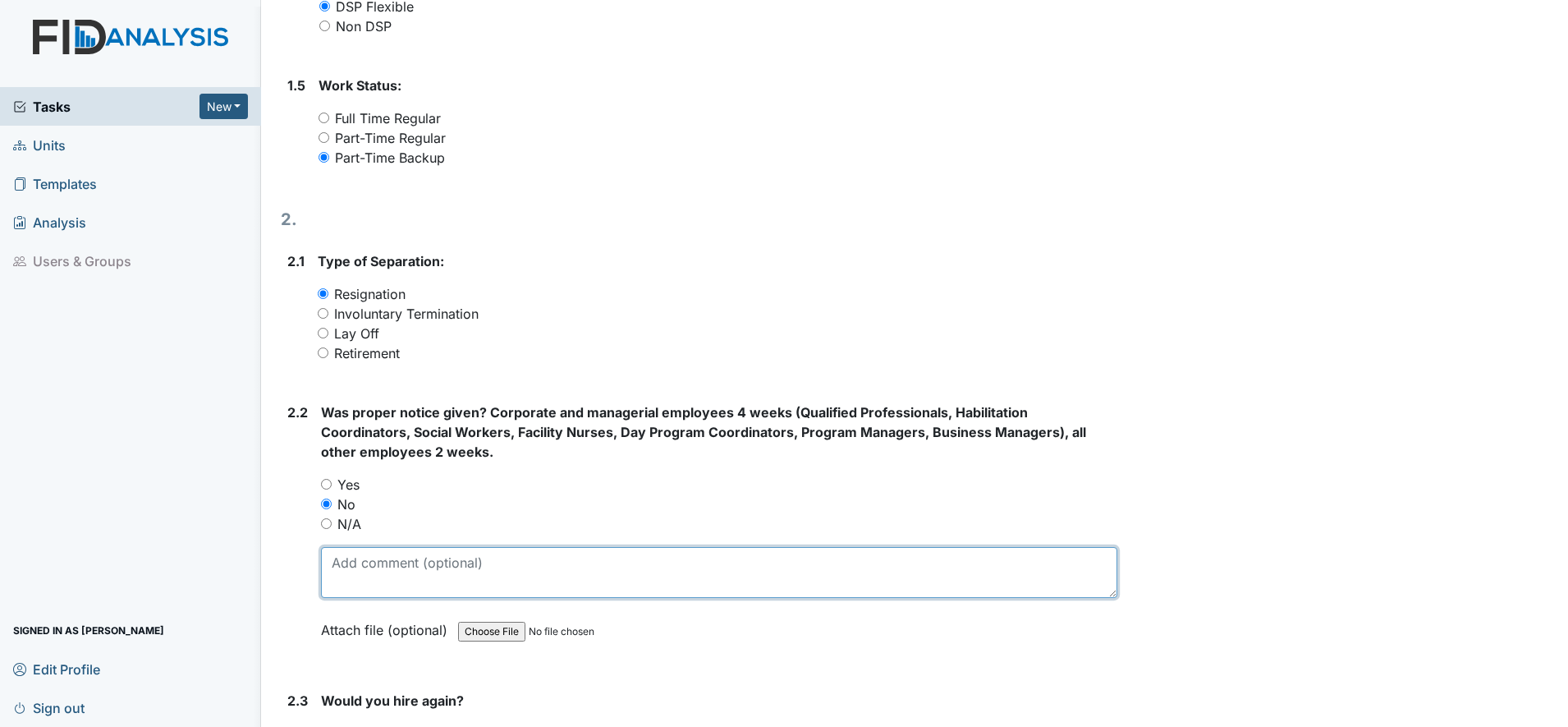
click at [361, 570] on textarea at bounding box center [719, 572] width 797 height 51
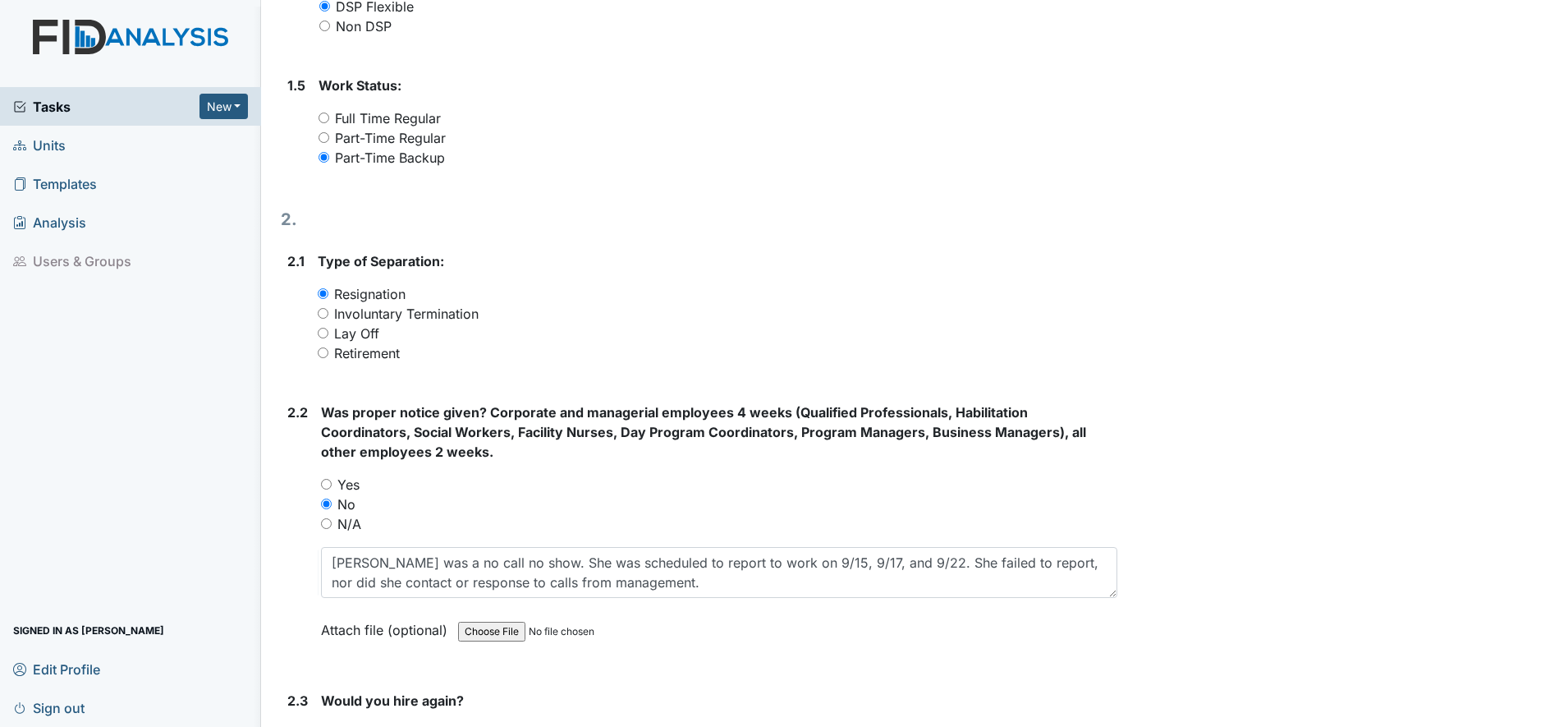
click at [688, 613] on div "Attach file (optional) You can upload .pdf, .txt, .jpg, .jpeg, .png, .csv, .xls…" at bounding box center [719, 630] width 797 height 40
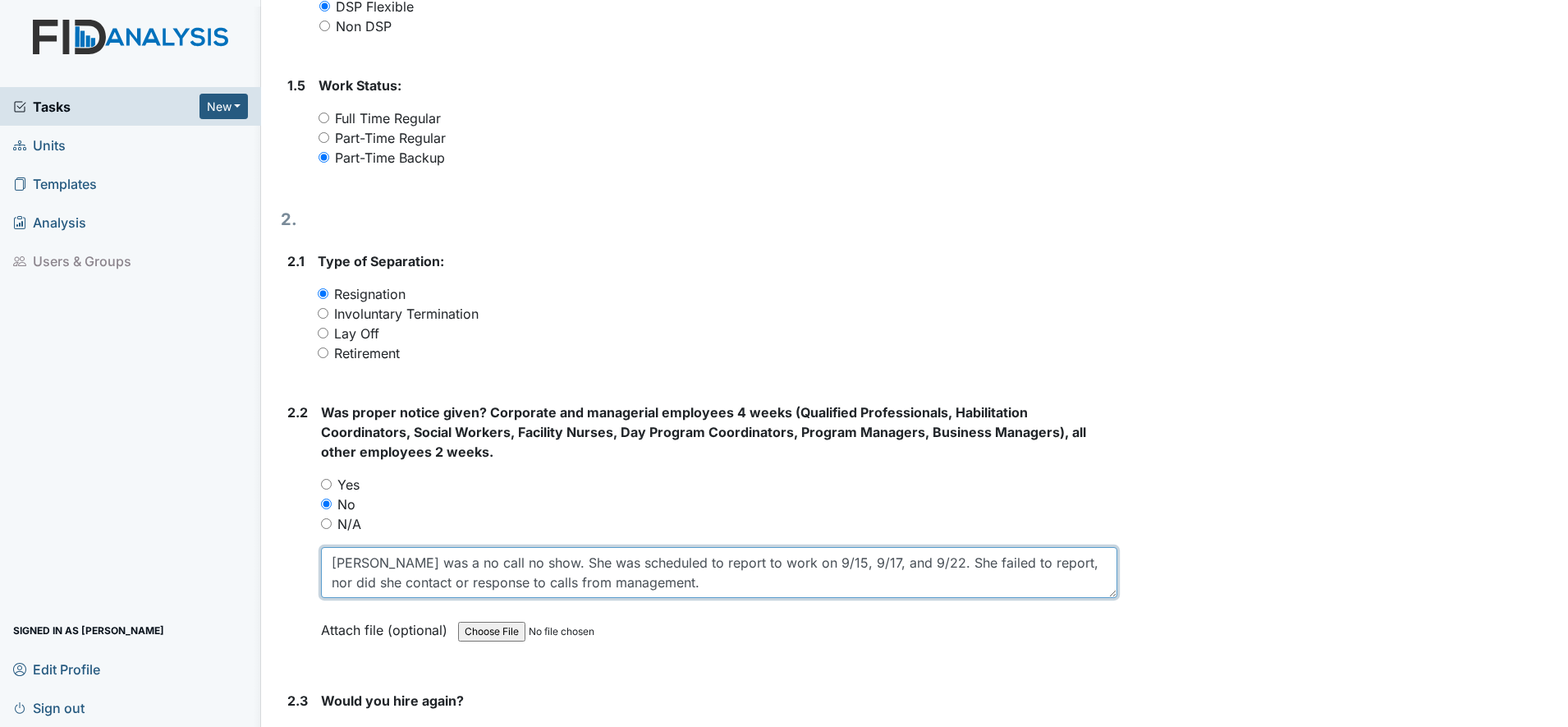
click at [504, 579] on textarea "[PERSON_NAME] was a no call no show. She was scheduled to report to work on 9/1…" at bounding box center [719, 572] width 797 height 51
click at [555, 582] on textarea "[PERSON_NAME] was a no call no show. She was scheduled to report to work on 9/1…" at bounding box center [719, 572] width 797 height 51
click at [777, 580] on textarea "[PERSON_NAME] was a no call no show. She was scheduled to report to work on 9/1…" at bounding box center [719, 572] width 797 height 51
click at [782, 581] on textarea "[PERSON_NAME] was a no call no show. She was scheduled to report to work on 9/1…" at bounding box center [719, 572] width 797 height 51
paste textarea "702:3(9) (c) “Employees who are absent from work for (3) consecutive days witho…"
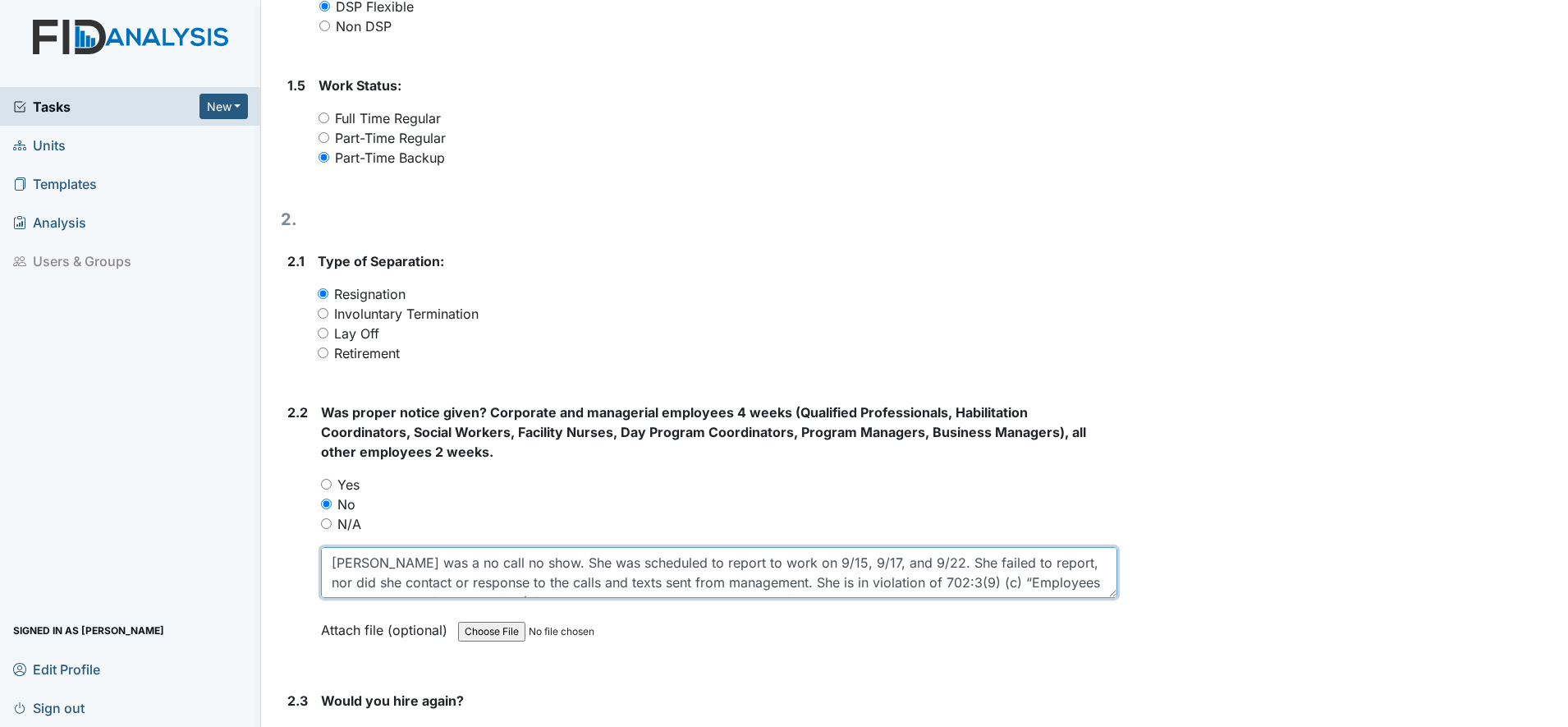
scroll to position [33, 0]
click at [896, 551] on textarea "[PERSON_NAME] was a no call no show. She was scheduled to report to work on 9/1…" at bounding box center [719, 572] width 797 height 51
click at [762, 584] on textarea "[PERSON_NAME] was a no call no show. She was scheduled to report to work on 9/1…" at bounding box center [719, 572] width 797 height 51
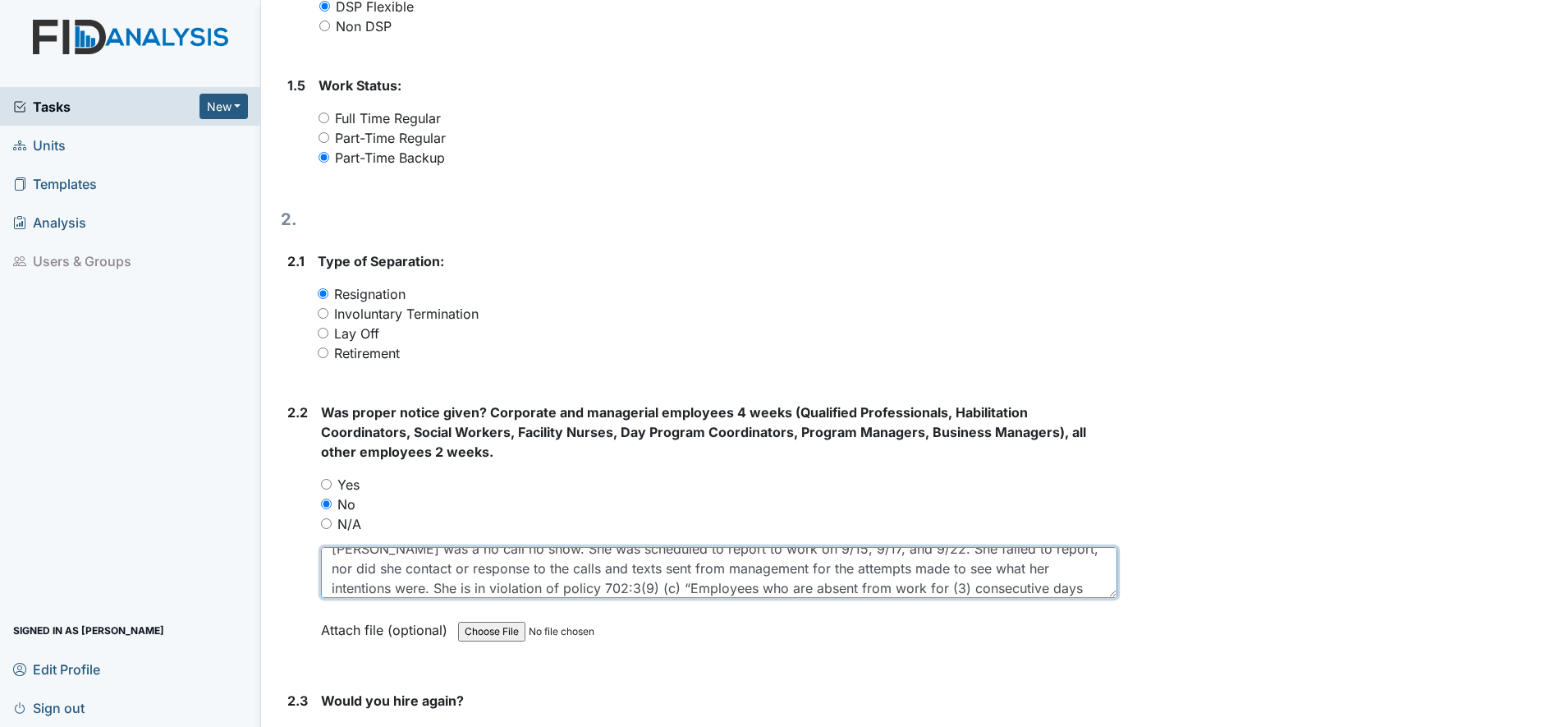
click at [766, 567] on textarea "[PERSON_NAME] was a no call no show. She was scheduled to report to work on 9/1…" at bounding box center [719, 572] width 797 height 51
drag, startPoint x: 766, startPoint y: 567, endPoint x: 782, endPoint y: 565, distance: 16.1
click at [782, 565] on textarea "[PERSON_NAME] was a no call no show. She was scheduled to report to work on 9/1…" at bounding box center [719, 572] width 797 height 51
drag, startPoint x: 916, startPoint y: 568, endPoint x: 947, endPoint y: 565, distance: 31.1
click at [947, 565] on textarea "[PERSON_NAME] was a no call no show. She was scheduled to report to work on 9/1…" at bounding box center [719, 572] width 797 height 51
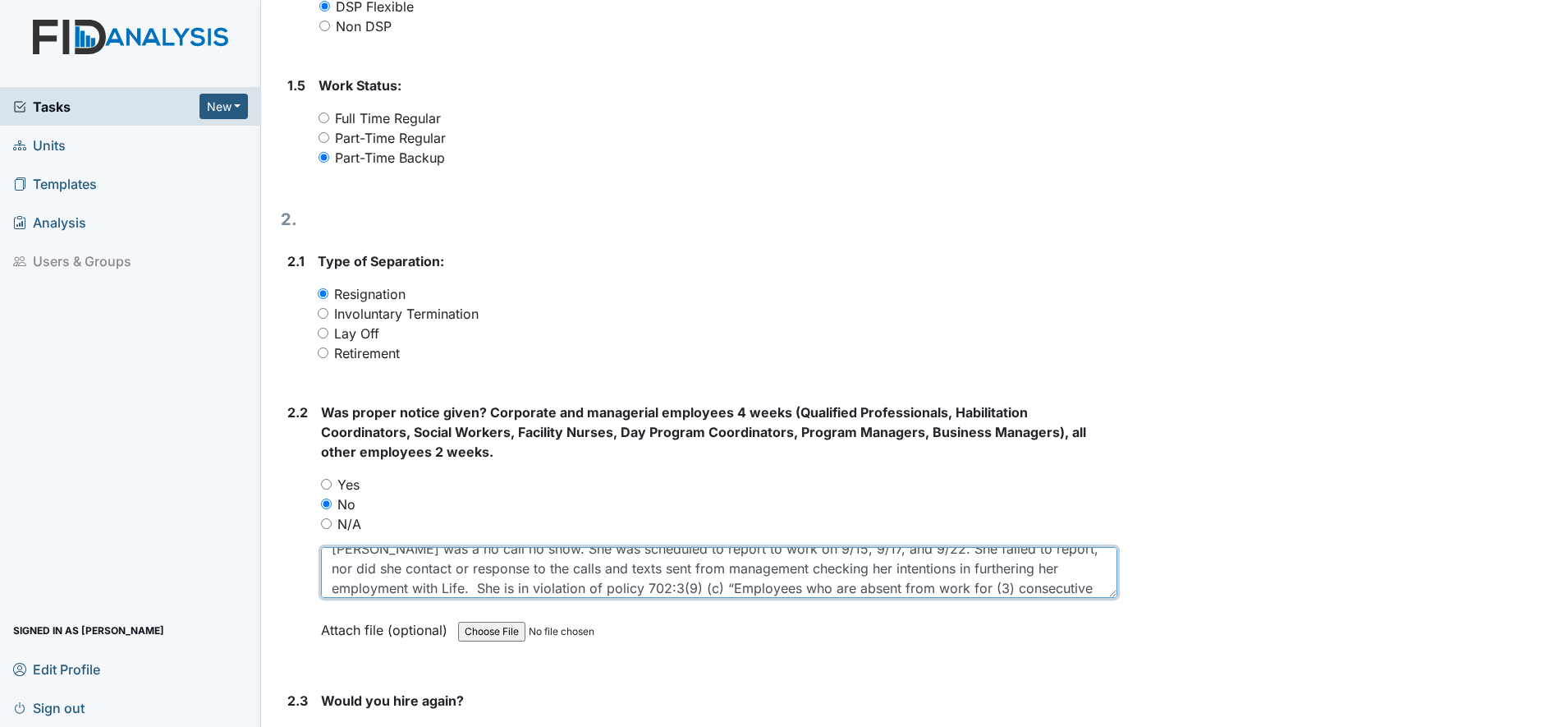
click at [527, 570] on textarea "[PERSON_NAME] was a no call no show. She was scheduled to report to work on 9/1…" at bounding box center [719, 572] width 797 height 51
click at [468, 588] on textarea "[PERSON_NAME] was a no call no show. She was scheduled to report to work on 9/1…" at bounding box center [719, 572] width 797 height 51
click at [464, 586] on textarea "[PERSON_NAME] was a no call no show. She was scheduled to report to work on 9/1…" at bounding box center [719, 572] width 797 height 51
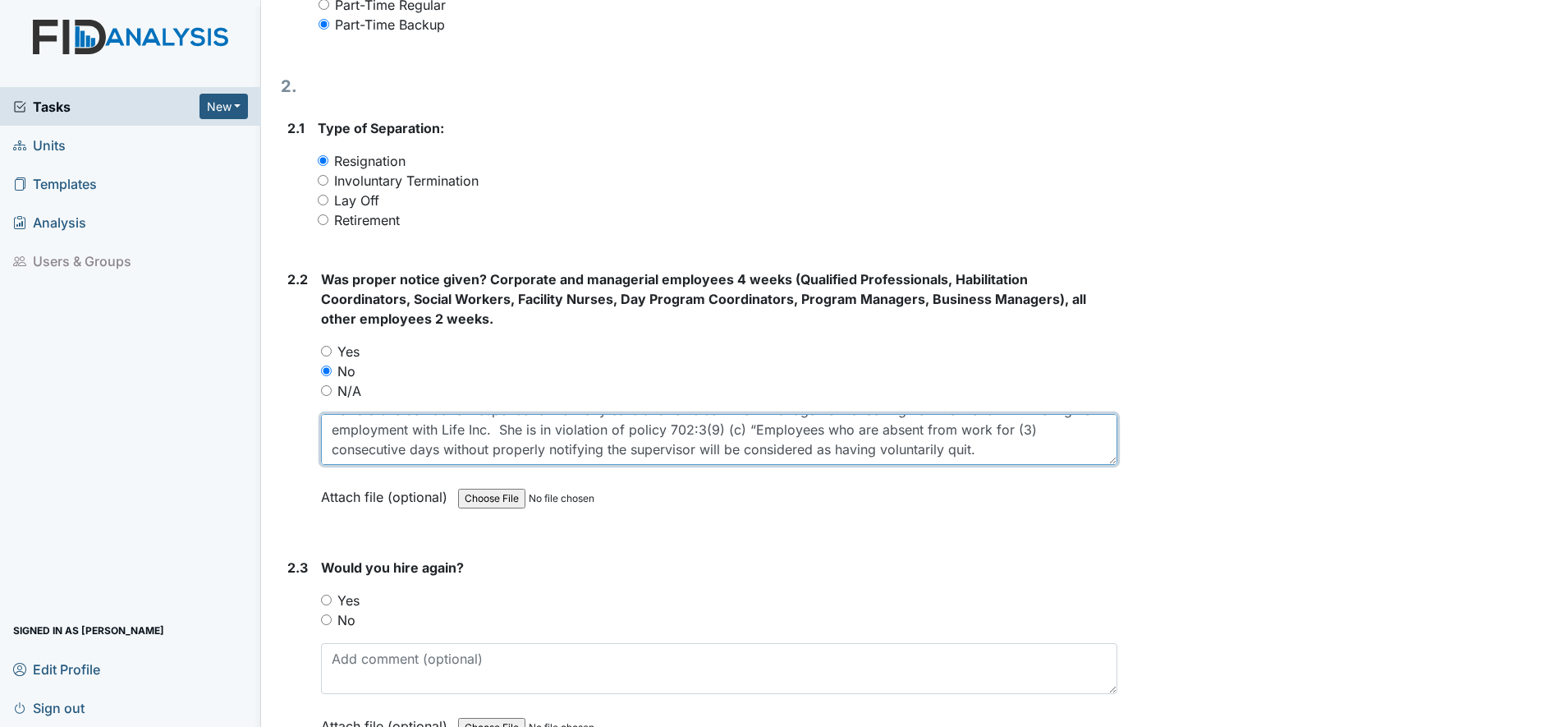
scroll to position [1047, 0]
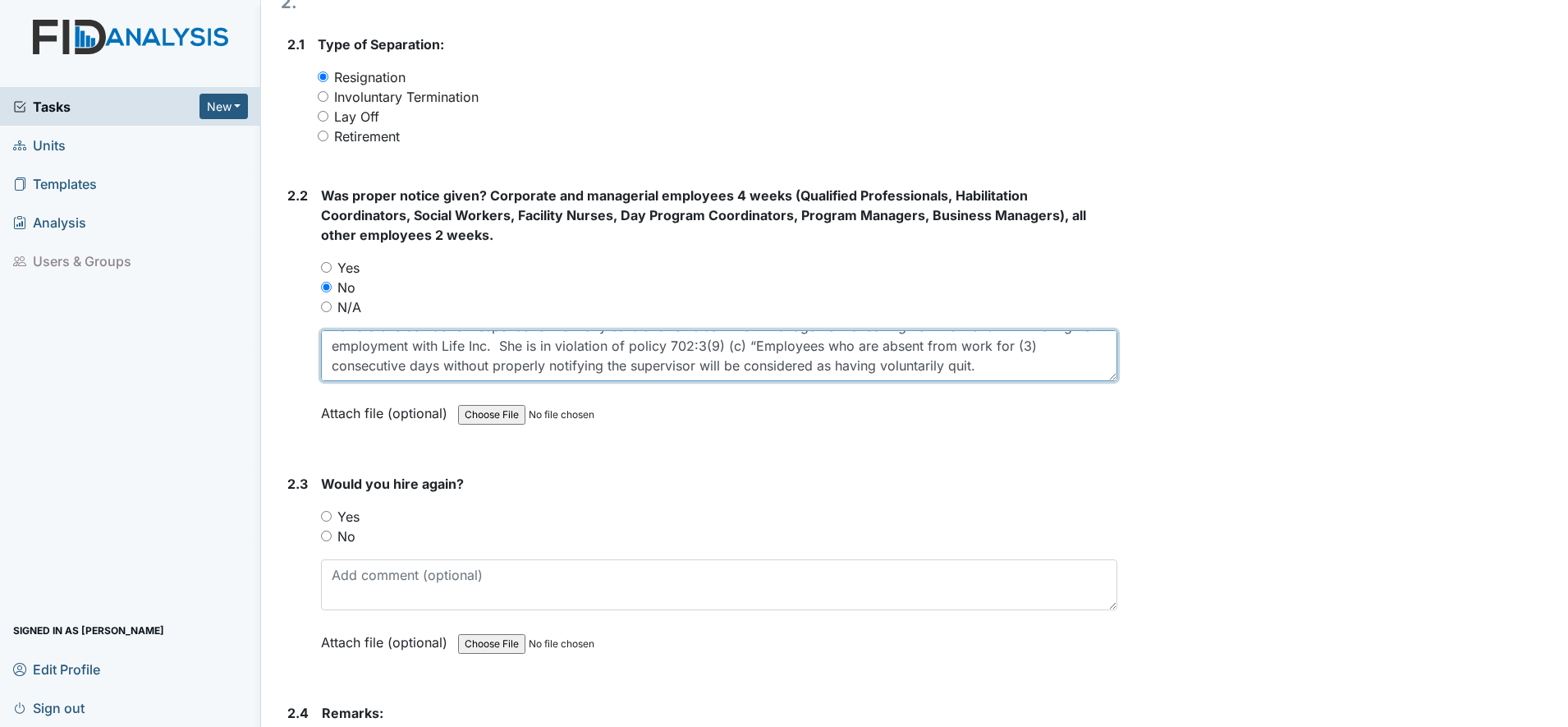
type textarea "[PERSON_NAME] was a no call no show. She was scheduled to report to work on 9/1…"
click at [325, 535] on input "No" at bounding box center [326, 536] width 11 height 11
radio input "true"
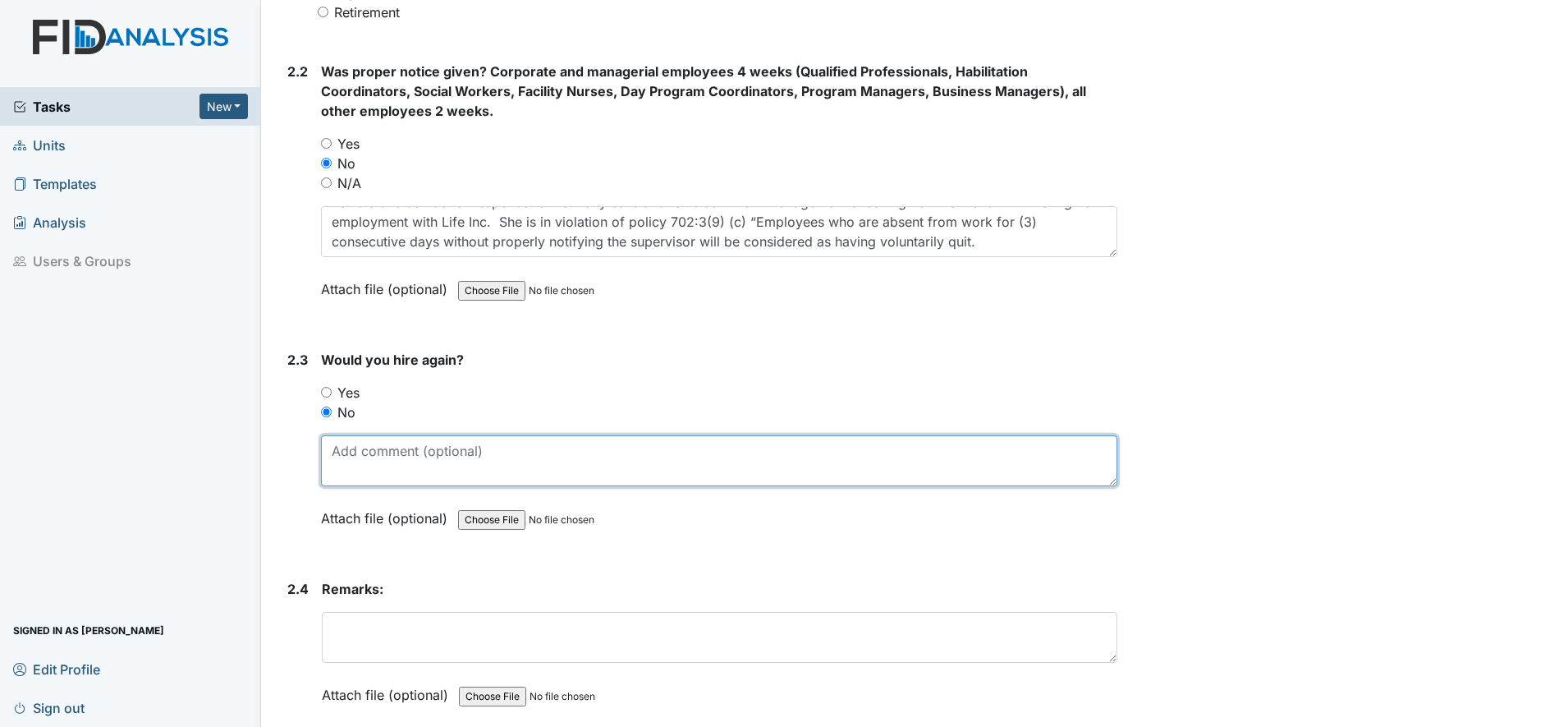
click at [353, 459] on textarea at bounding box center [719, 461] width 797 height 51
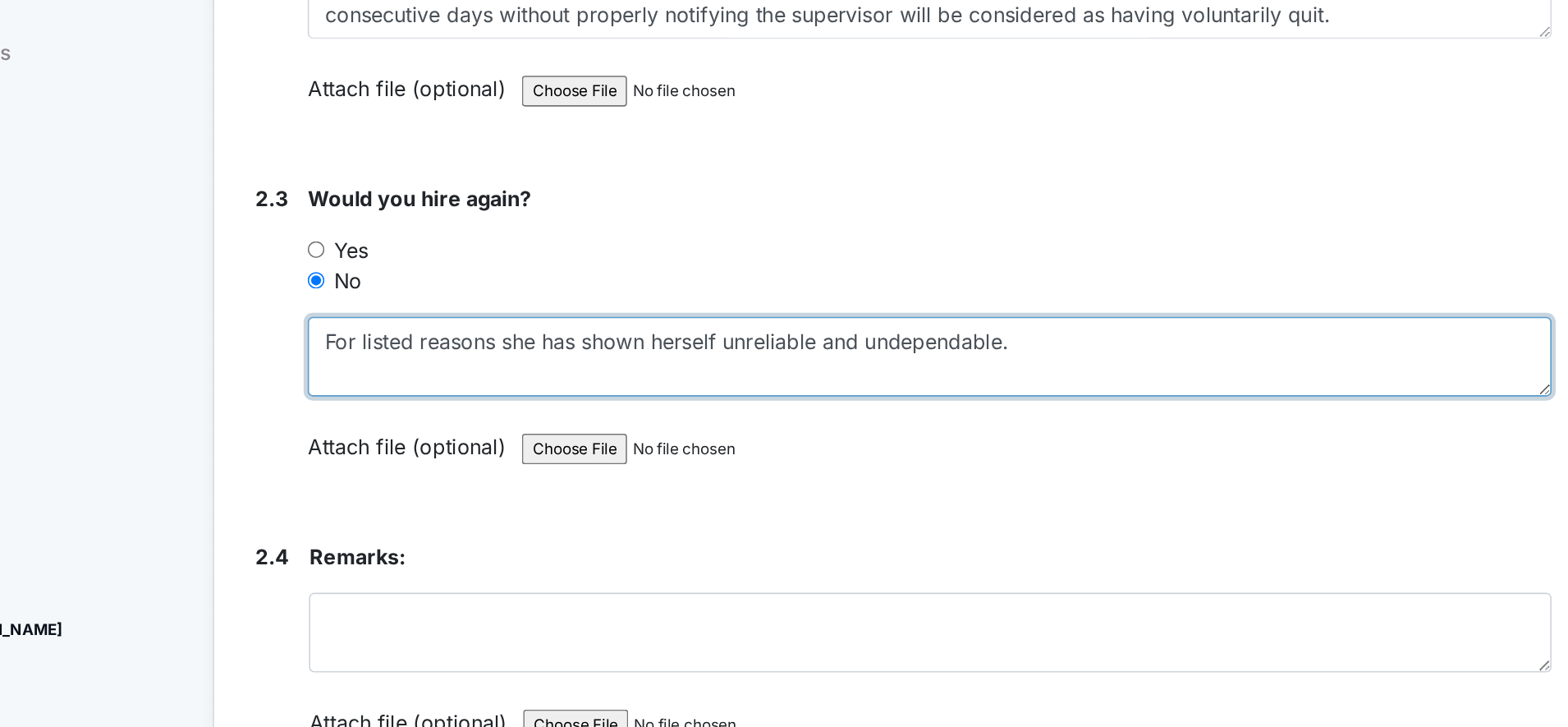
type textarea "For listed reasons she has shown herself unreliable and undependable."
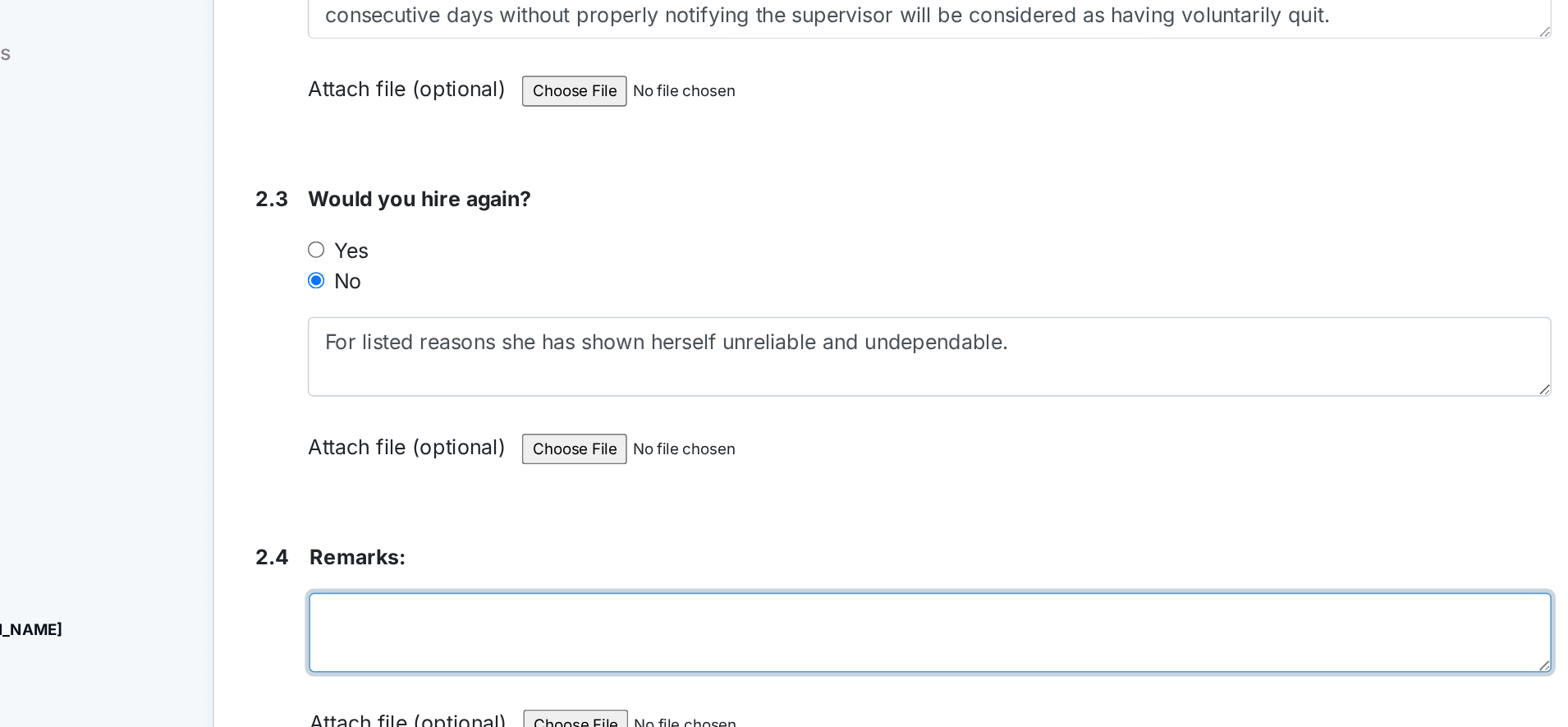
click at [346, 617] on textarea at bounding box center [720, 632] width 796 height 51
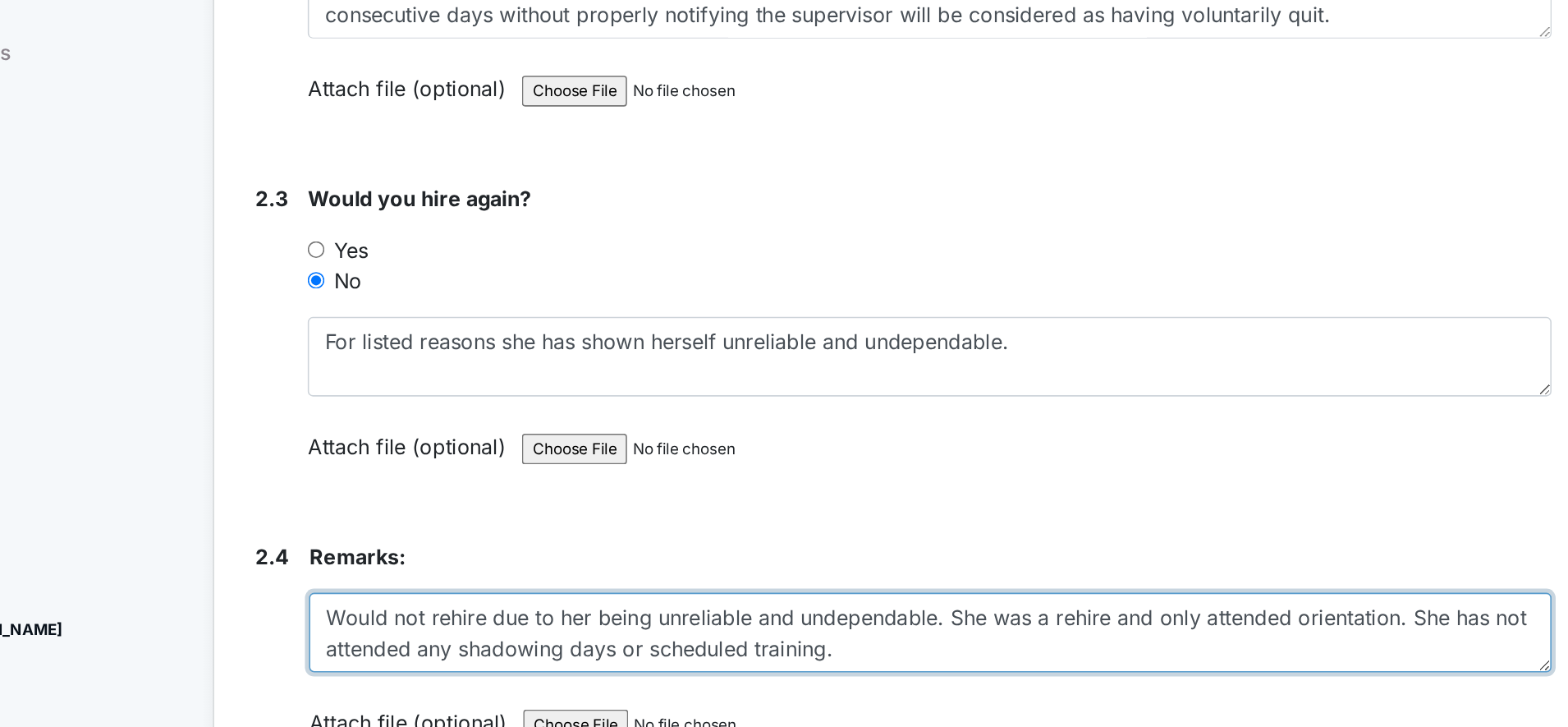
click at [800, 620] on textarea "Would not rehire due to her being unreliable and undependable. She was a rehire…" at bounding box center [720, 632] width 796 height 51
click at [799, 623] on textarea "Would not rehire due to her being unreliable and undependable. She was a newly …" at bounding box center [720, 632] width 796 height 51
click at [866, 625] on textarea "Would not rehire due to her being unreliable and undependable. She was newly re…" at bounding box center [720, 632] width 796 height 51
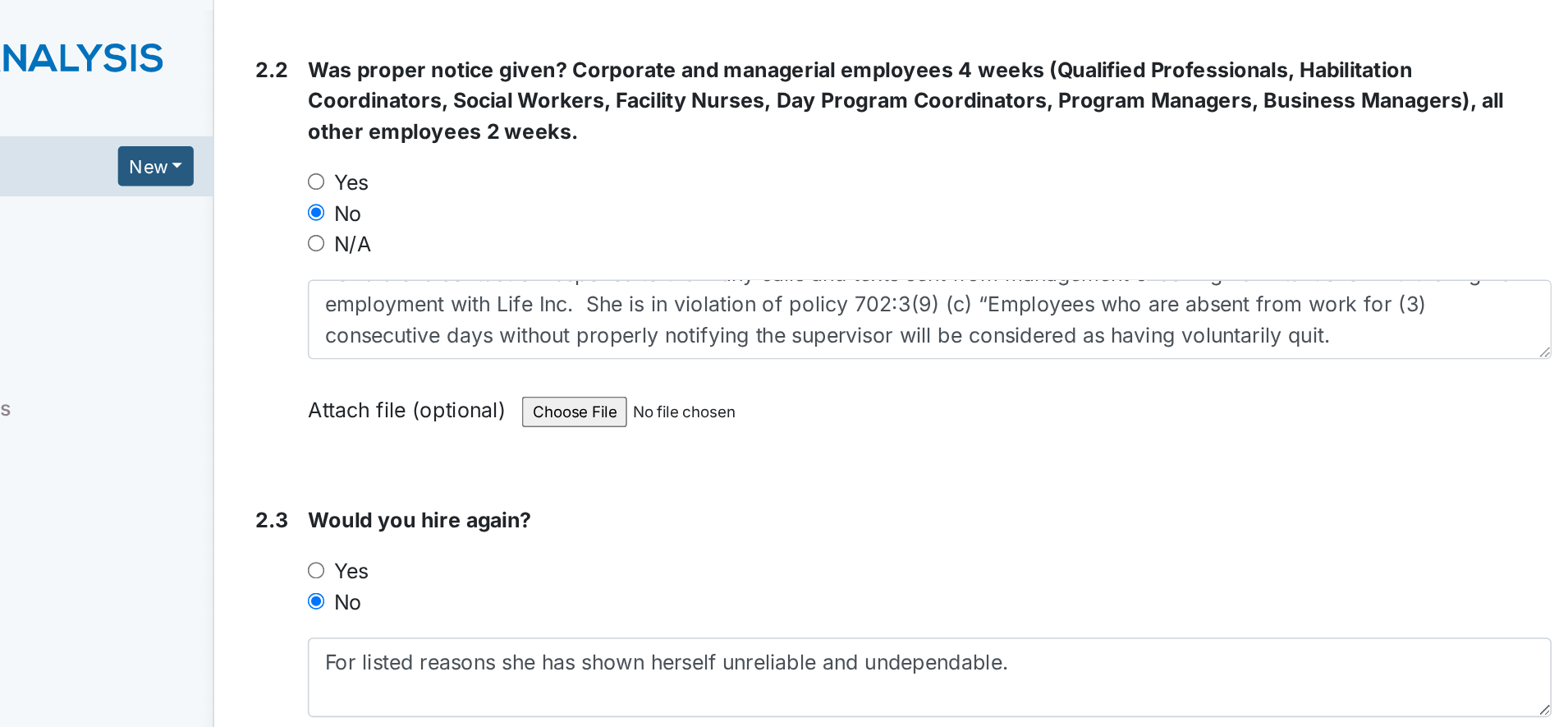
scroll to position [1244, 0]
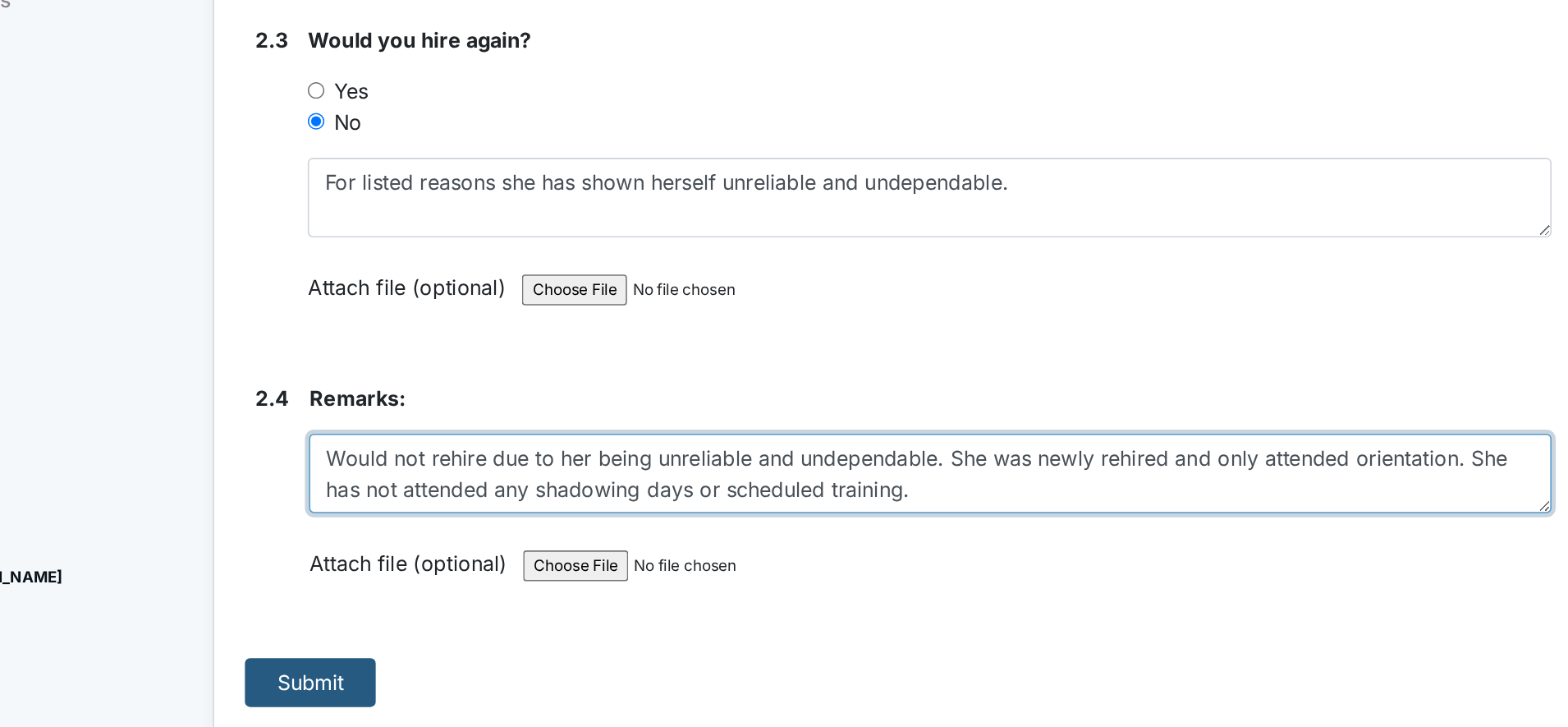
type textarea "Would not rehire due to her being unreliable and undependable. She was newly re…"
